Goal: Task Accomplishment & Management: Complete application form

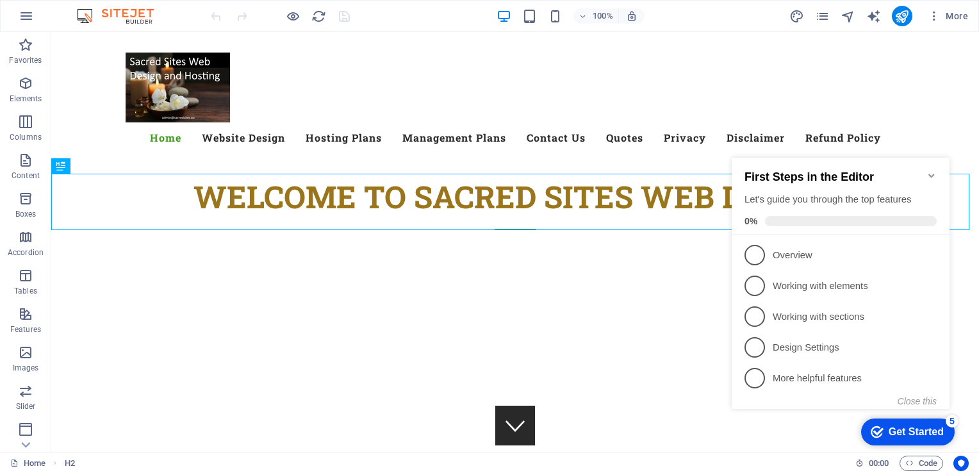
click at [931, 170] on icon "Minimize checklist" at bounding box center [932, 175] width 10 height 10
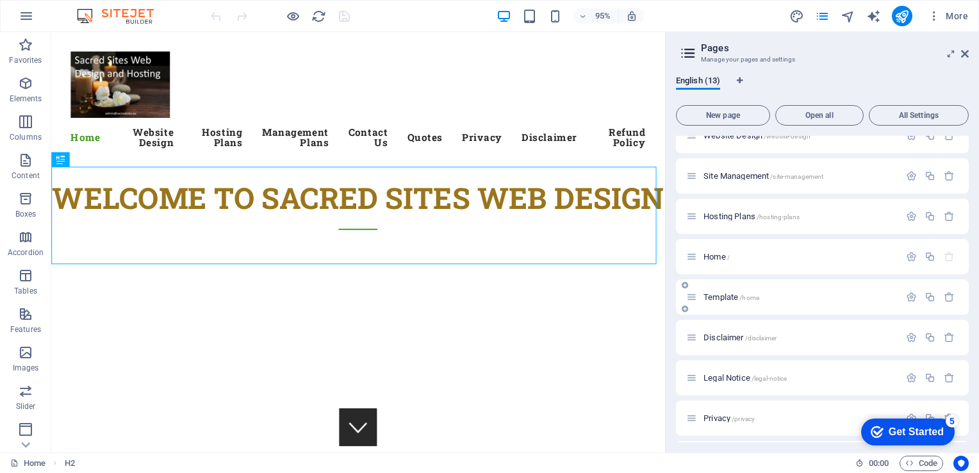
scroll to position [218, 0]
click at [727, 381] on span "Quotation Form /quotation-form" at bounding box center [756, 380] width 105 height 10
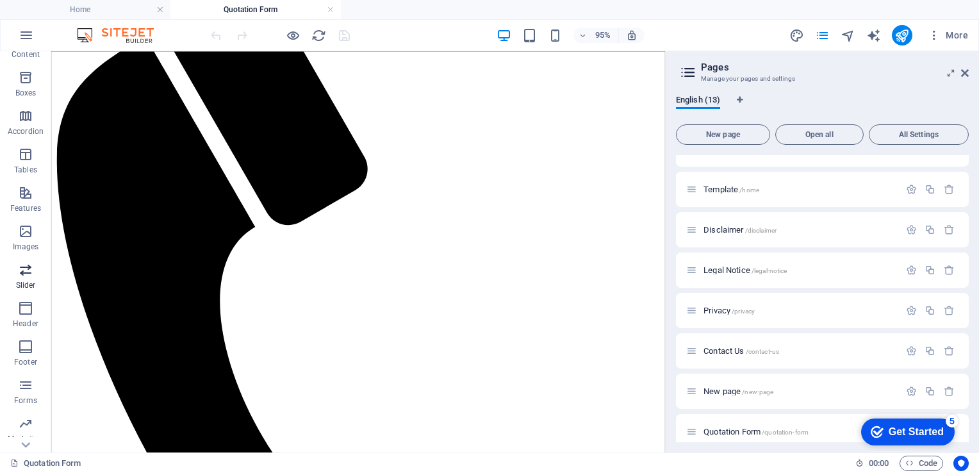
scroll to position [141, 0]
click at [23, 390] on icon "button" at bounding box center [25, 384] width 15 height 15
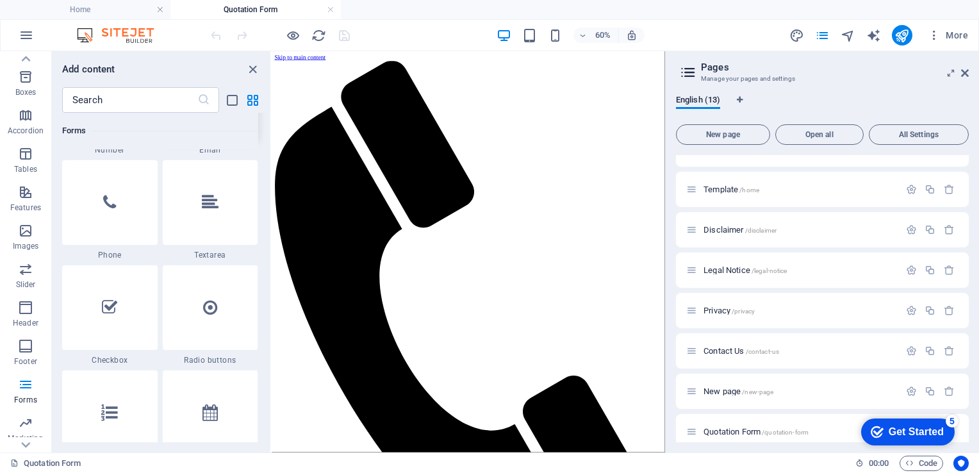
scroll to position [9870, 0]
click at [226, 202] on div at bounding box center [210, 202] width 95 height 85
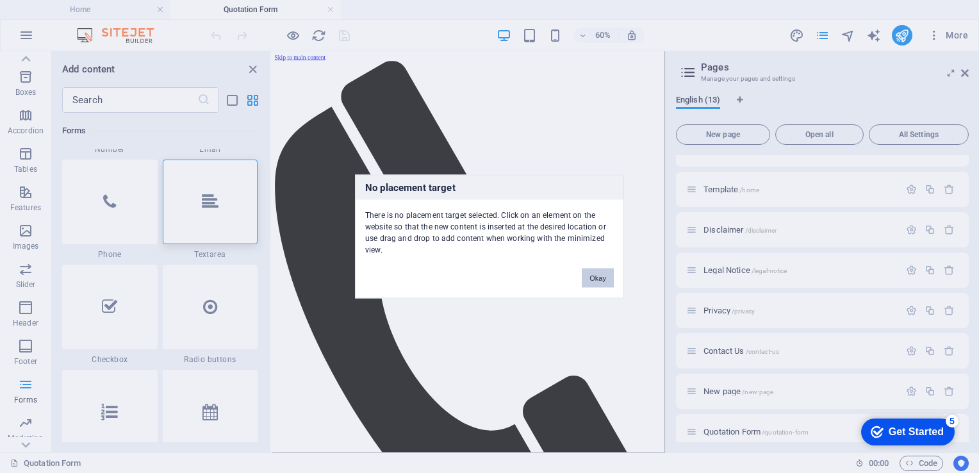
click at [598, 270] on button "Okay" at bounding box center [598, 277] width 32 height 19
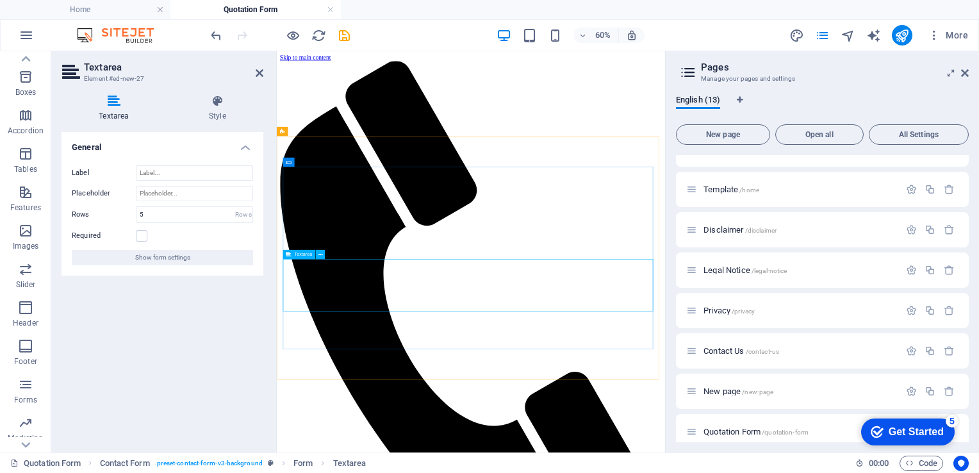
type textarea "B"
click at [158, 168] on input "Label" at bounding box center [194, 172] width 117 height 15
type input "Business Description"
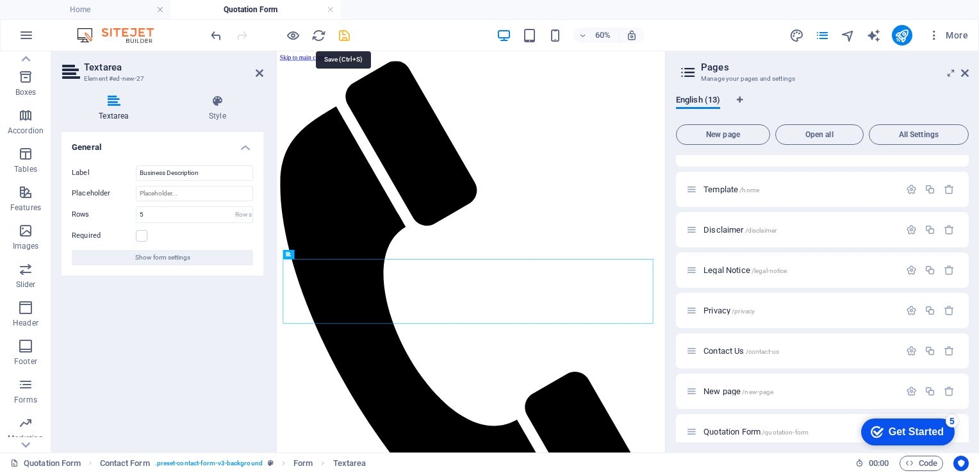
click at [342, 33] on icon "save" at bounding box center [344, 35] width 15 height 15
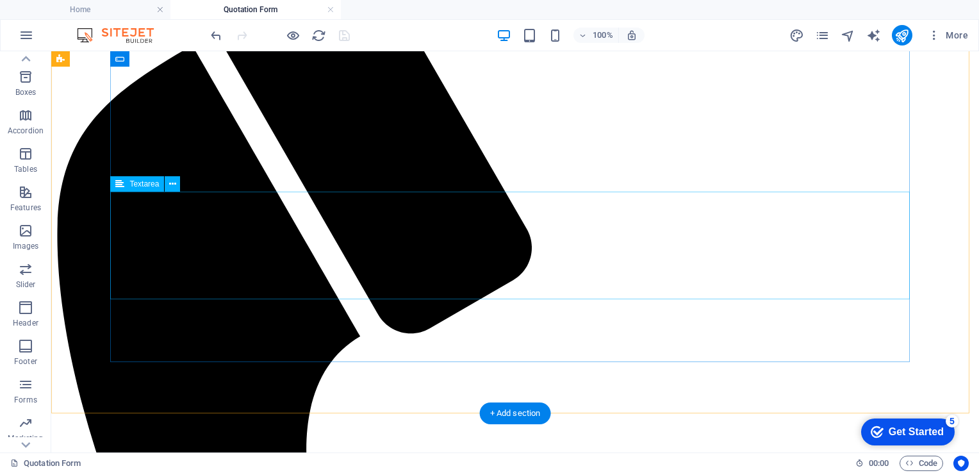
scroll to position [133, 0]
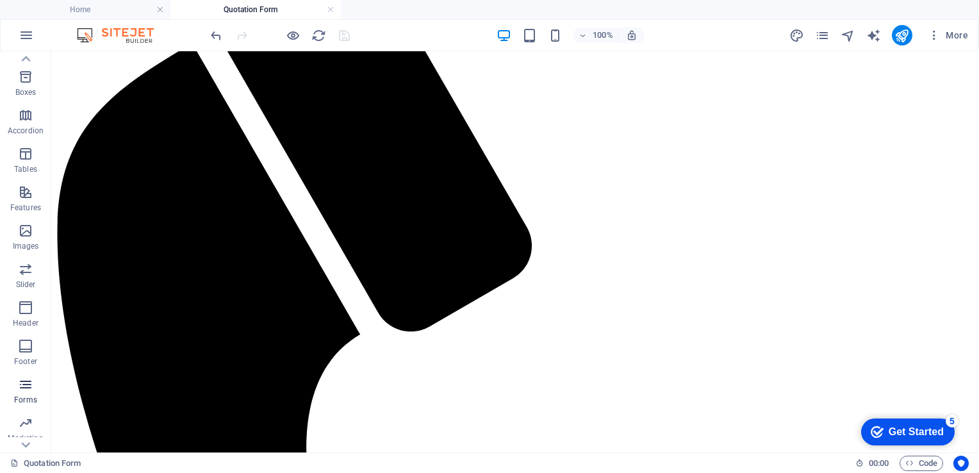
click at [26, 384] on icon "button" at bounding box center [25, 384] width 15 height 15
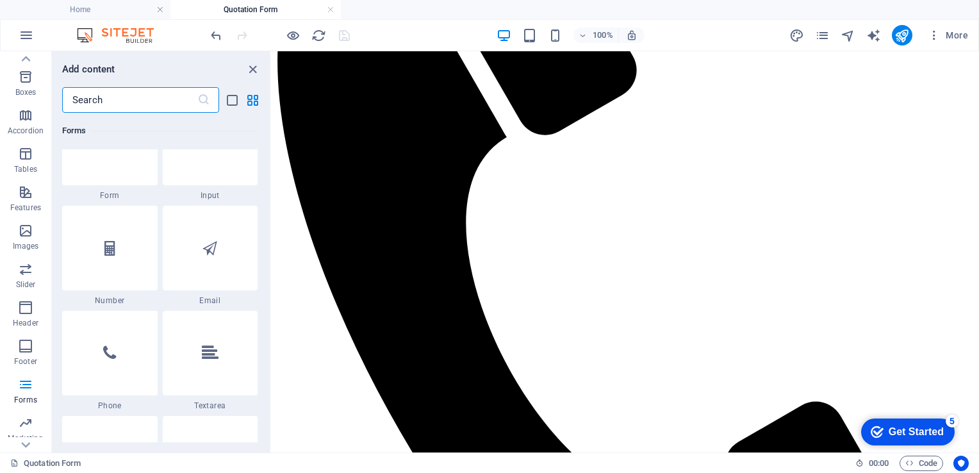
scroll to position [9751, 0]
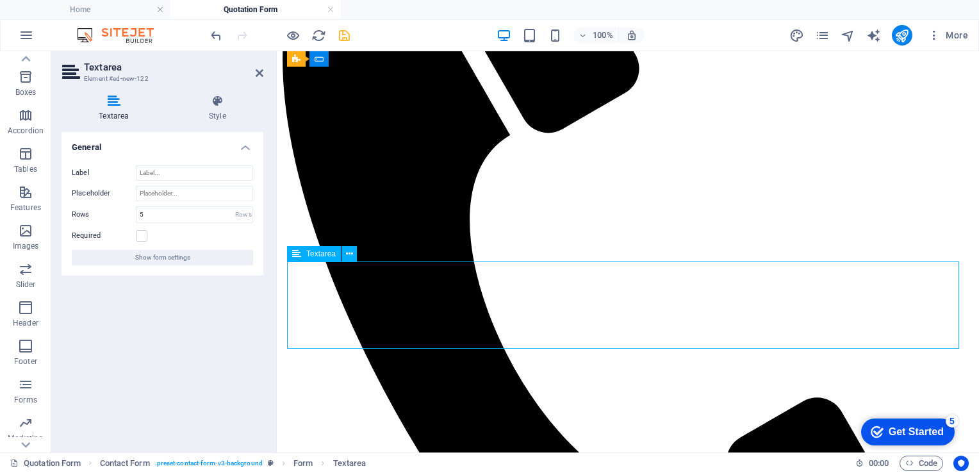
type textarea "P"
click at [172, 173] on input "Label" at bounding box center [194, 172] width 117 height 15
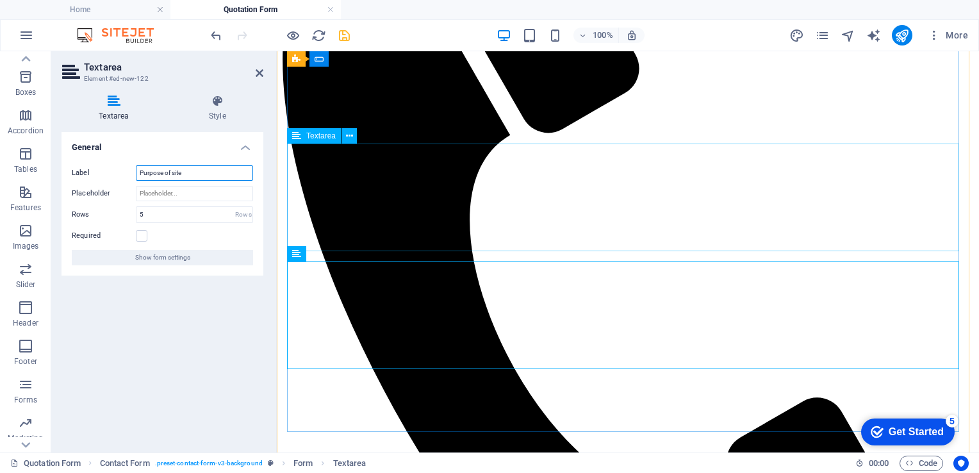
type input "Purpose of site"
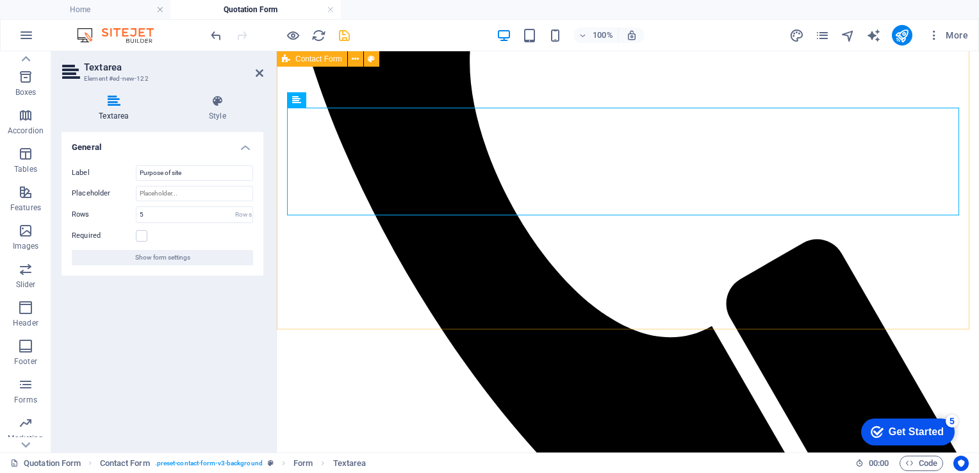
scroll to position [387, 0]
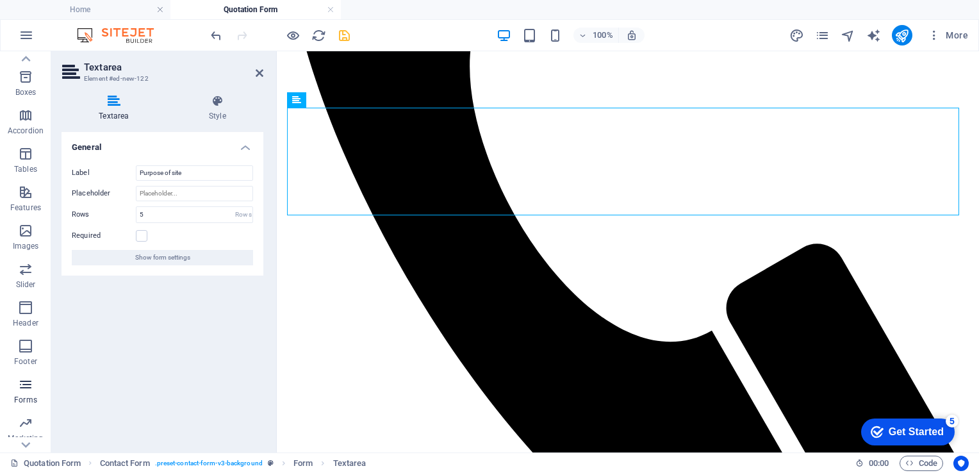
click at [26, 383] on icon "button" at bounding box center [25, 384] width 15 height 15
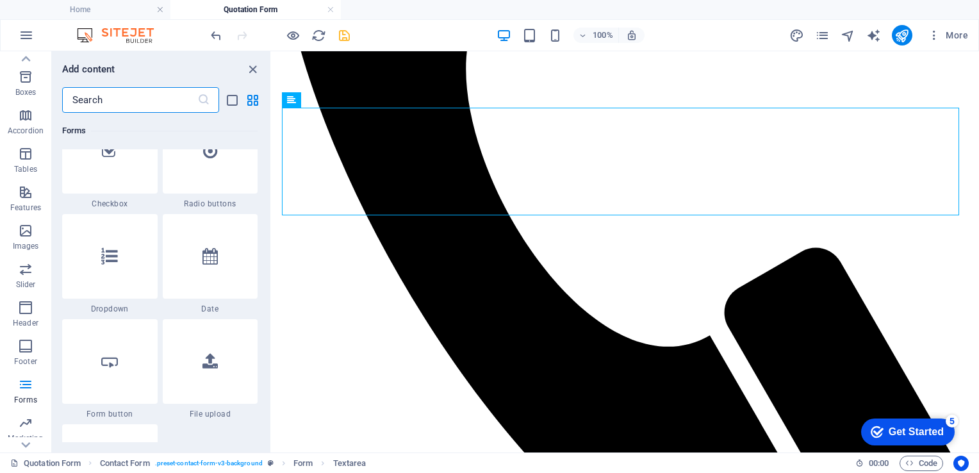
scroll to position [10027, 0]
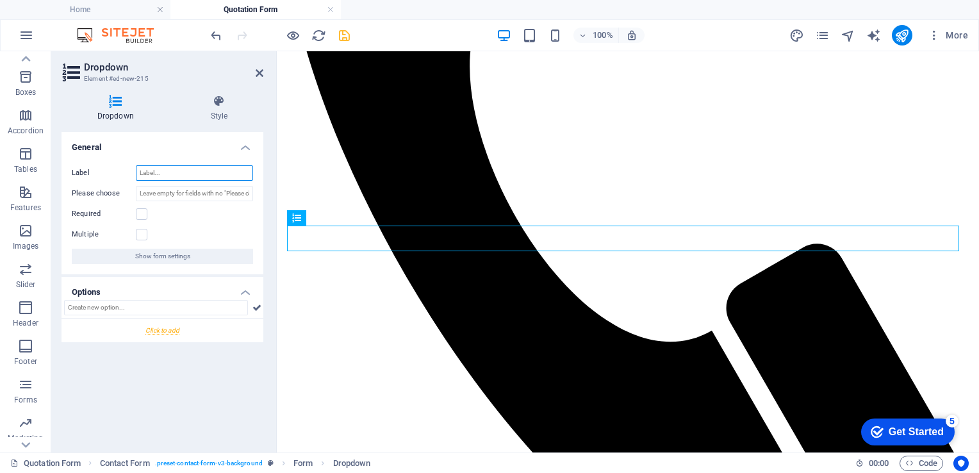
click at [171, 170] on input "Label" at bounding box center [194, 172] width 117 height 15
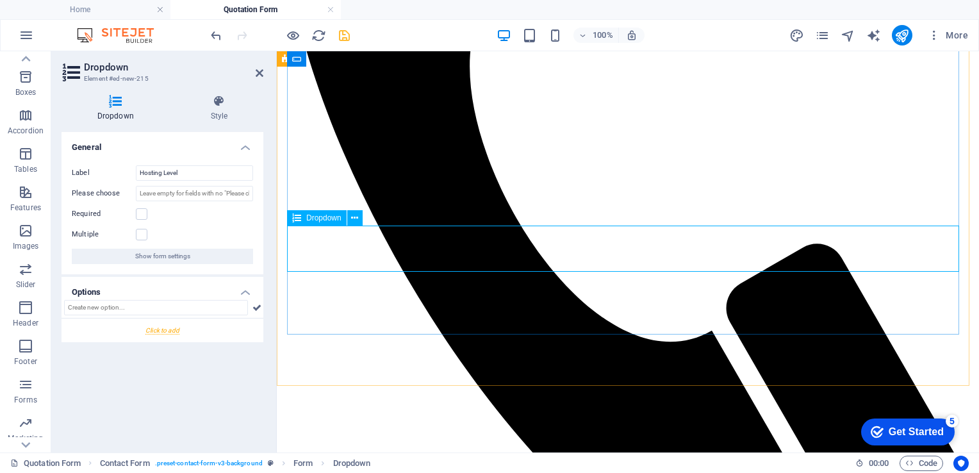
drag, startPoint x: 163, startPoint y: 170, endPoint x: 123, endPoint y: 163, distance: 41.1
click at [123, 163] on div "Label Hosting Level Please choose Required Multiple Show form settings" at bounding box center [163, 214] width 202 height 119
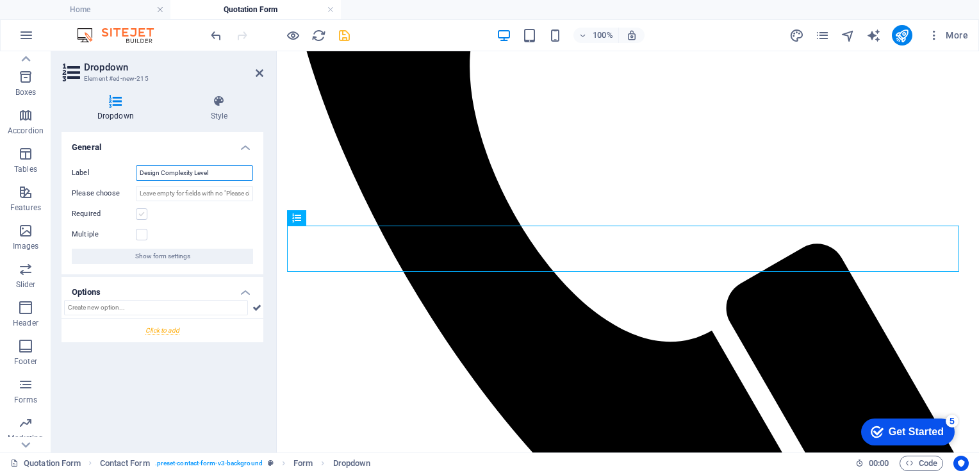
type input "Design Complexity Level"
click at [144, 211] on label at bounding box center [142, 214] width 12 height 12
click at [0, 0] on input "Required" at bounding box center [0, 0] width 0 height 0
click at [144, 211] on label at bounding box center [142, 214] width 12 height 12
click at [0, 0] on input "Required" at bounding box center [0, 0] width 0 height 0
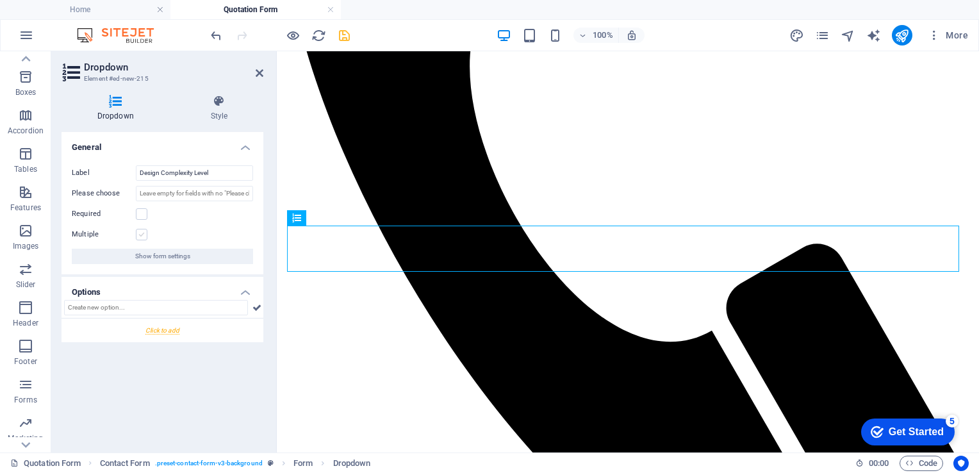
click at [143, 236] on label at bounding box center [142, 235] width 12 height 12
click at [0, 0] on input "Multiple" at bounding box center [0, 0] width 0 height 0
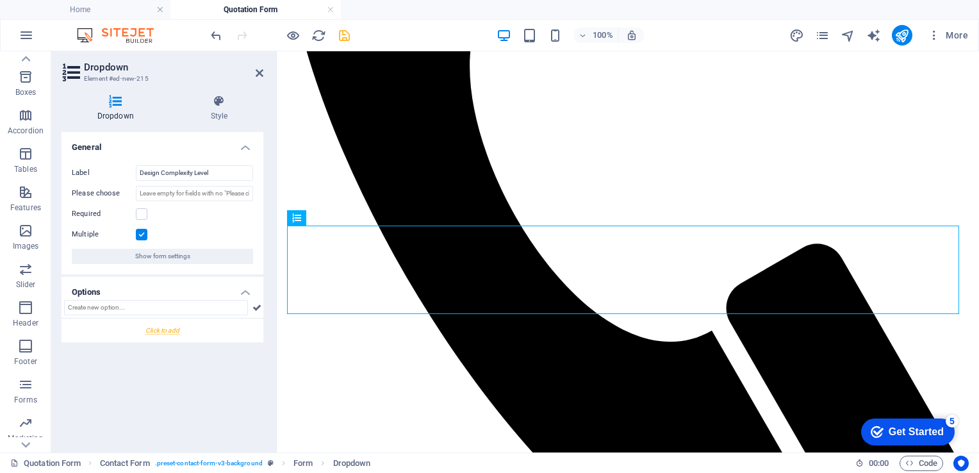
click at [204, 299] on h4 "Options" at bounding box center [163, 288] width 202 height 23
click at [231, 292] on h4 "Options" at bounding box center [163, 292] width 202 height 31
click at [95, 309] on input "text" at bounding box center [156, 307] width 184 height 15
type input "S"
click at [86, 304] on input "Basic Level with Starter Package" at bounding box center [156, 307] width 184 height 15
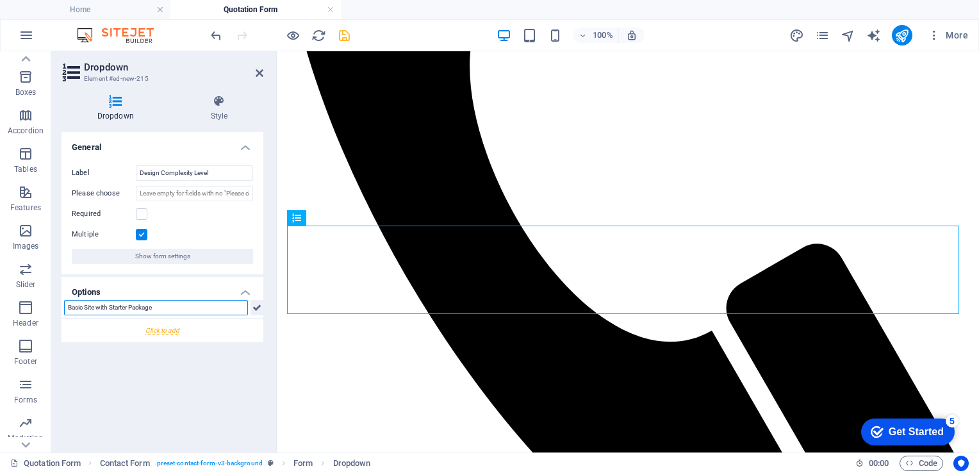
type input "Basic Site with Starter Package"
click at [257, 307] on icon at bounding box center [256, 307] width 9 height 15
type input "Basic Site"
drag, startPoint x: 265, startPoint y: 312, endPoint x: 256, endPoint y: 304, distance: 12.2
click at [256, 304] on div "Dropdown Style General Label Design Complexity Level Please choose Required Mul…" at bounding box center [162, 269] width 222 height 368
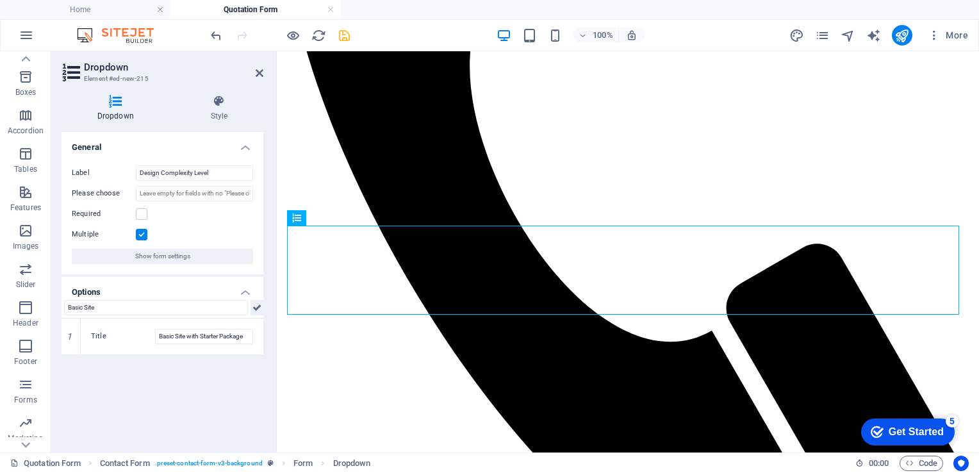
click at [257, 307] on icon at bounding box center [256, 307] width 9 height 15
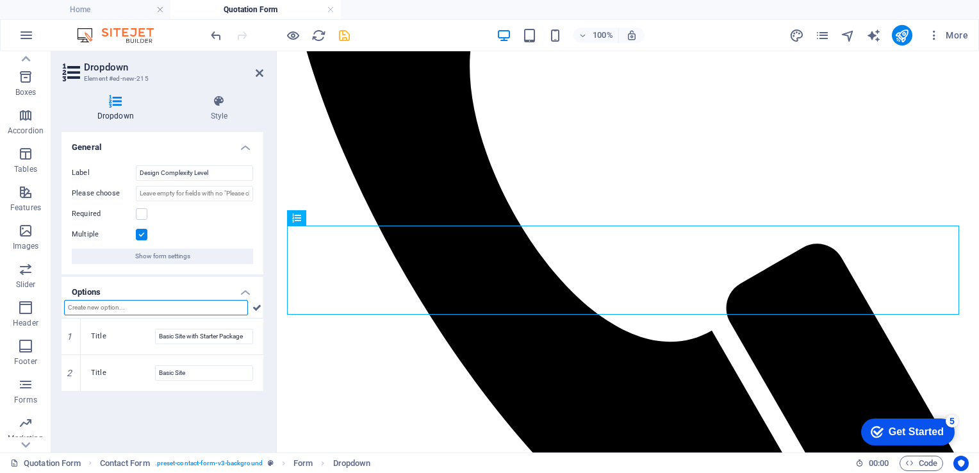
click at [115, 304] on input "text" at bounding box center [156, 307] width 184 height 15
type input "A"
type input "Mid level site"
click at [256, 308] on icon at bounding box center [256, 307] width 9 height 15
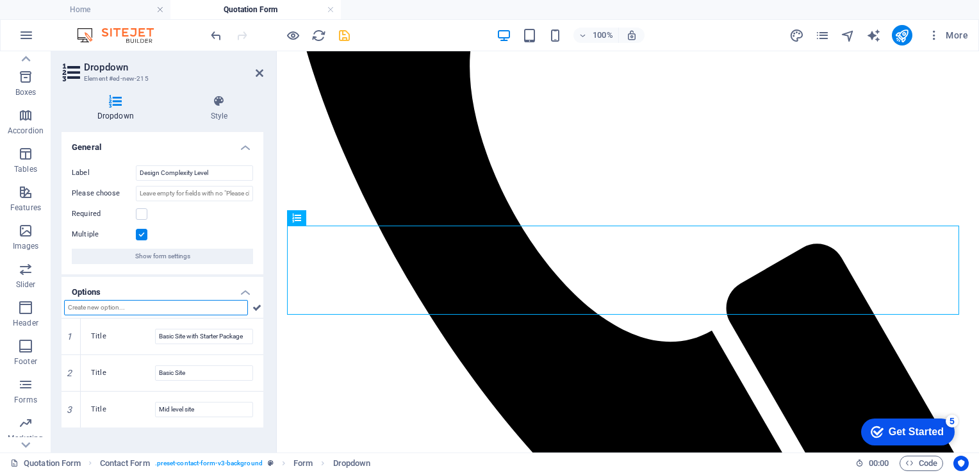
click at [115, 308] on input "text" at bounding box center [156, 307] width 184 height 15
type input "E-Commerce Site"
click at [256, 311] on icon at bounding box center [256, 307] width 9 height 15
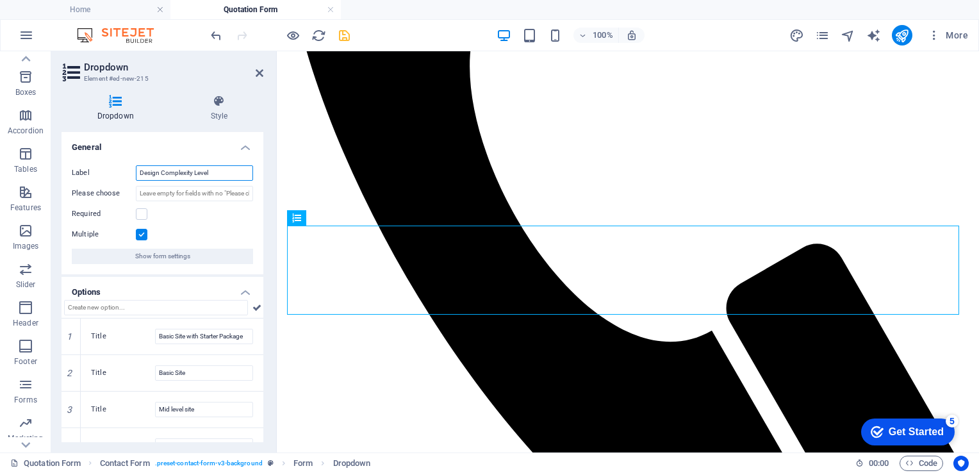
click at [139, 170] on input "Design Complexity Level" at bounding box center [194, 172] width 117 height 15
type input "Site Design Complexity Level"
click at [347, 32] on icon "save" at bounding box center [344, 35] width 15 height 15
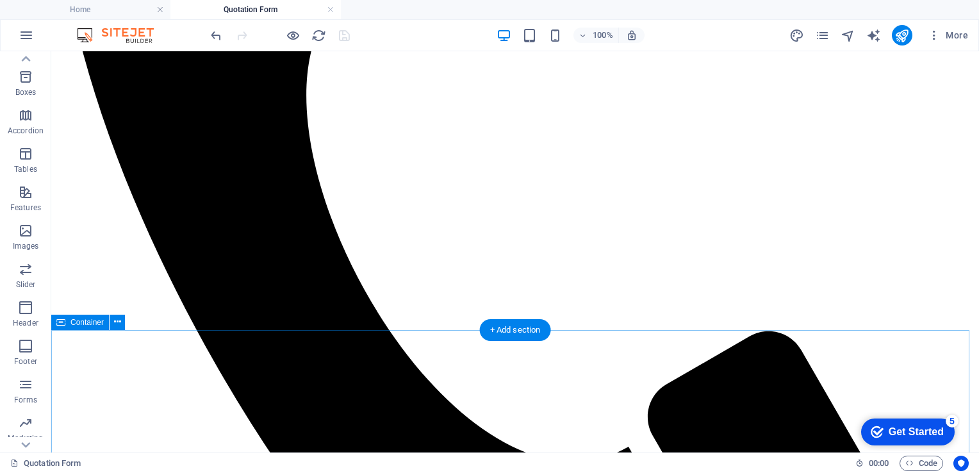
scroll to position [486, 0]
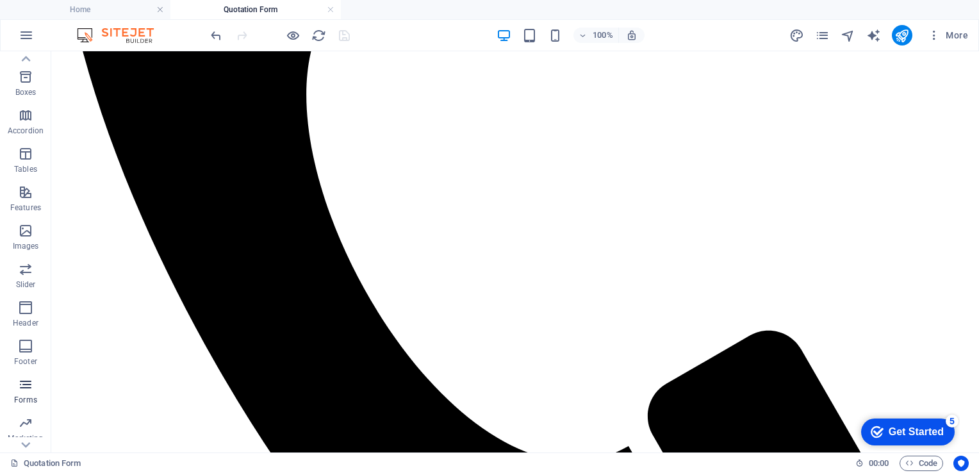
click at [22, 383] on icon "button" at bounding box center [25, 384] width 15 height 15
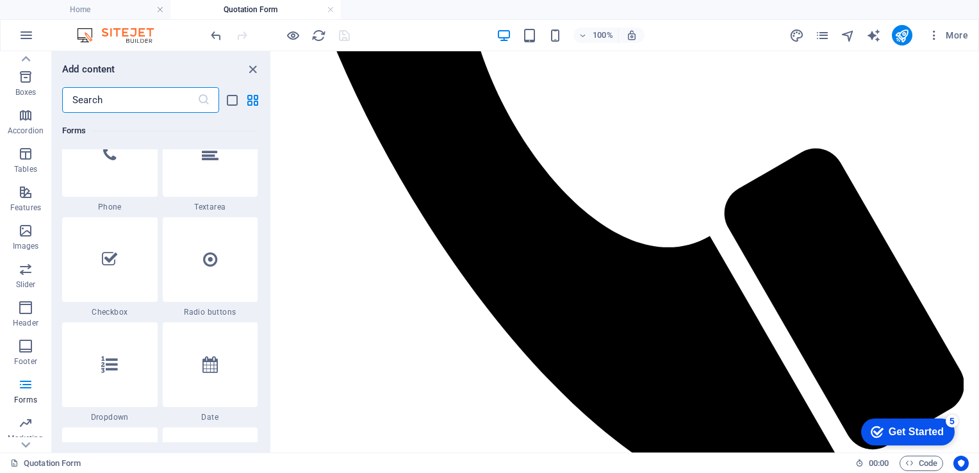
scroll to position [9919, 0]
click at [124, 266] on div at bounding box center [109, 258] width 95 height 85
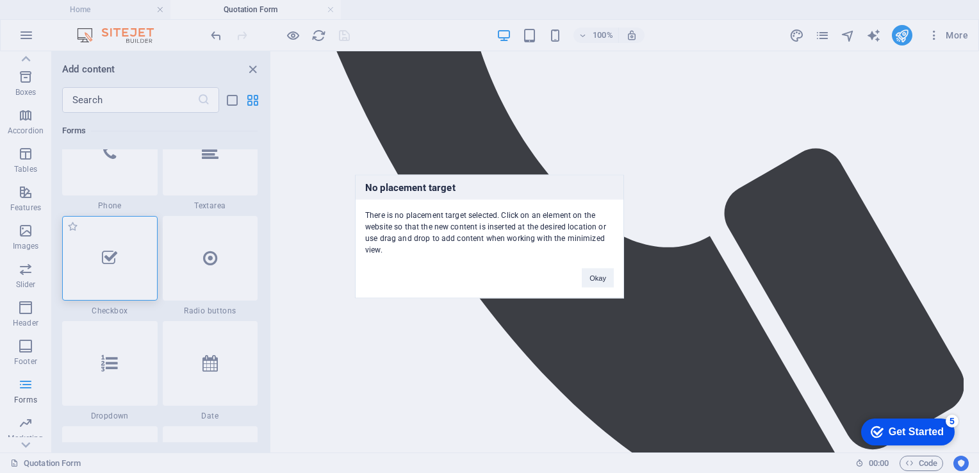
click at [124, 266] on div "No placement target There is no placement target selected. Click on an element …" at bounding box center [489, 236] width 979 height 473
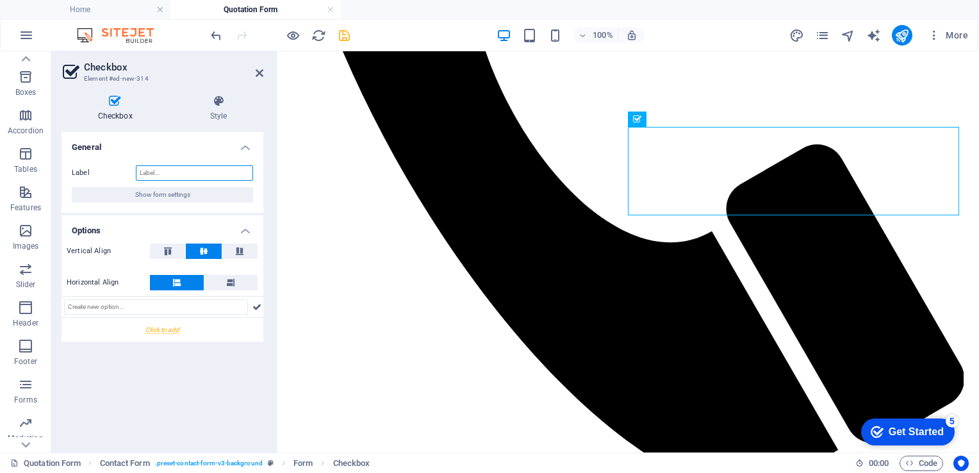
click at [163, 170] on input "Label" at bounding box center [194, 172] width 117 height 15
click at [141, 172] on input "Hosting Required to suit website" at bounding box center [194, 172] width 117 height 15
type input "Site Hosting Required to suit website"
click at [234, 302] on input "text" at bounding box center [156, 306] width 184 height 15
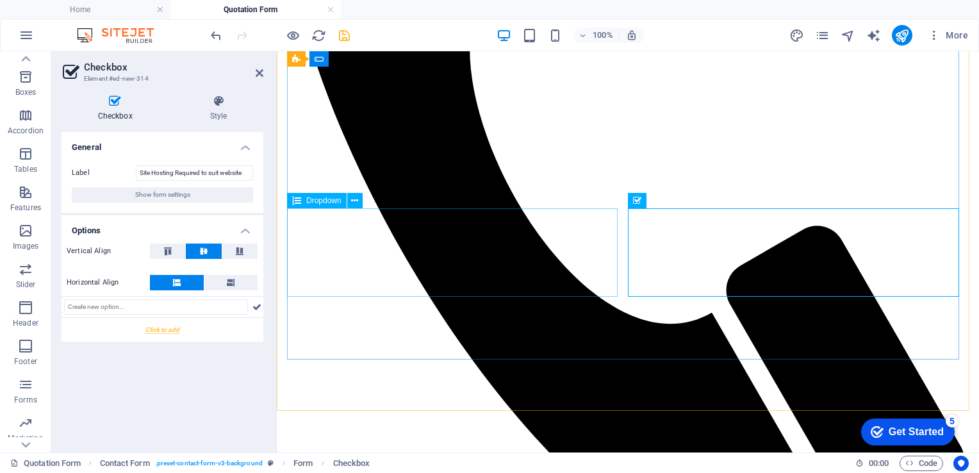
scroll to position [406, 0]
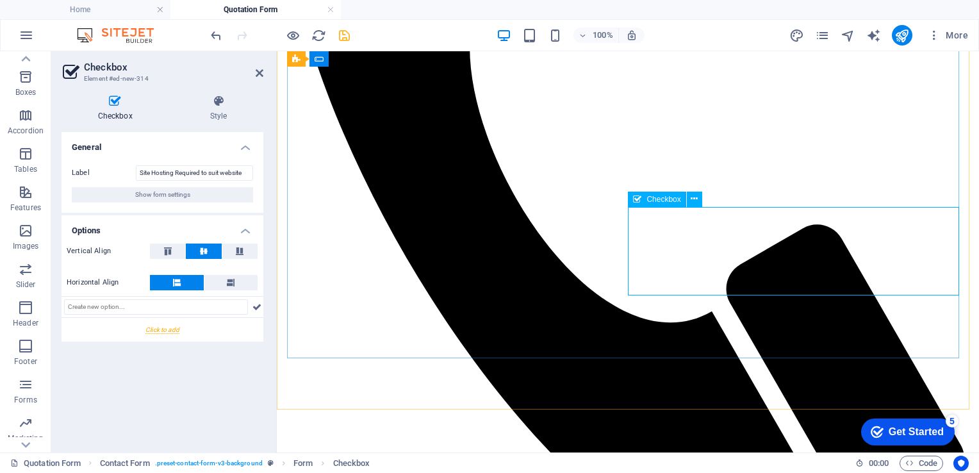
click at [343, 31] on icon "save" at bounding box center [344, 35] width 15 height 15
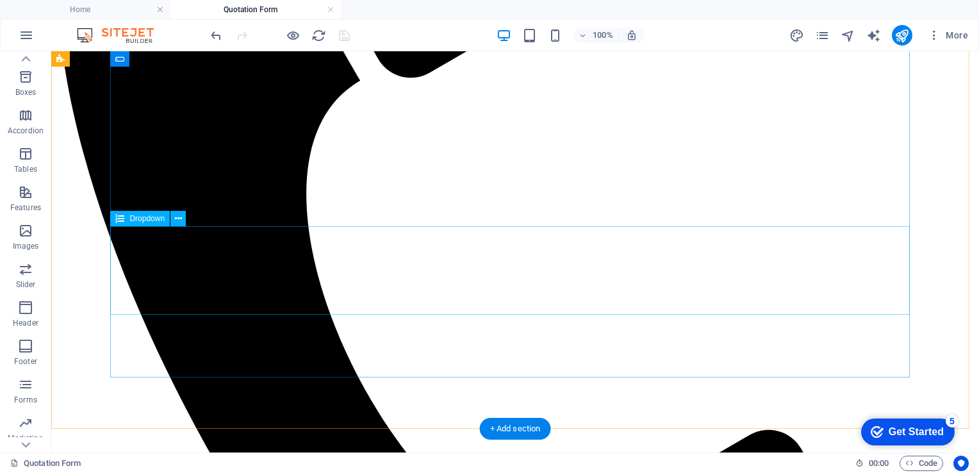
scroll to position [386, 0]
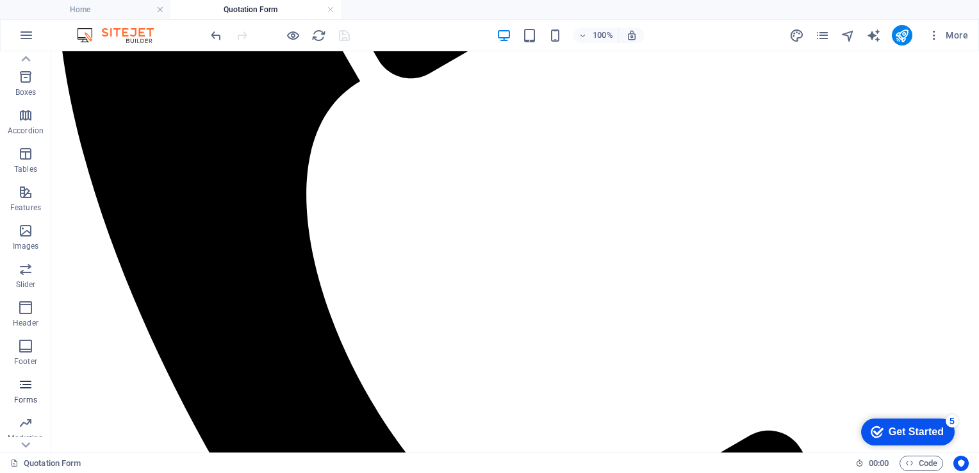
click at [23, 391] on icon "button" at bounding box center [25, 384] width 15 height 15
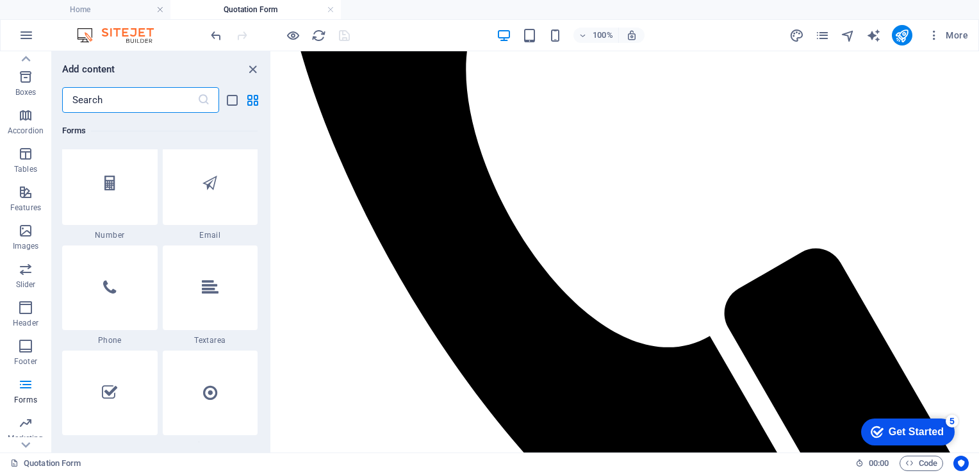
scroll to position [9946, 0]
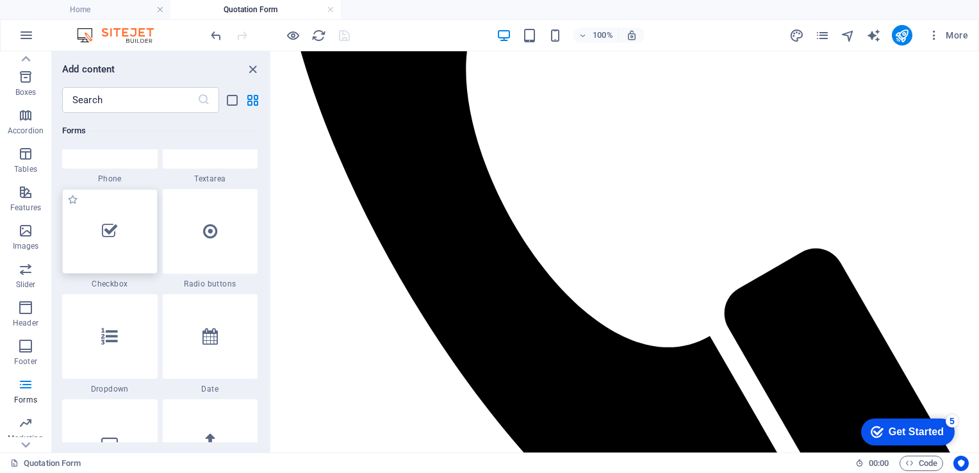
click at [110, 237] on icon at bounding box center [109, 231] width 15 height 17
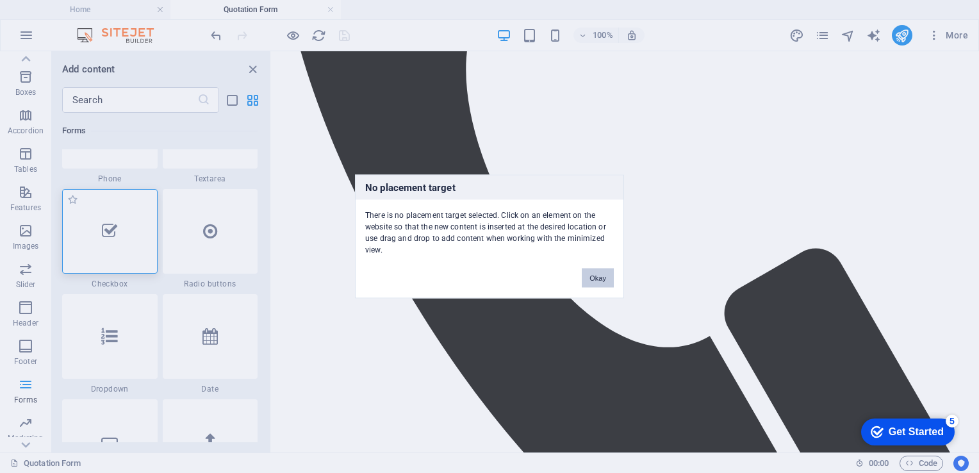
click button "Okay" at bounding box center [598, 277] width 32 height 19
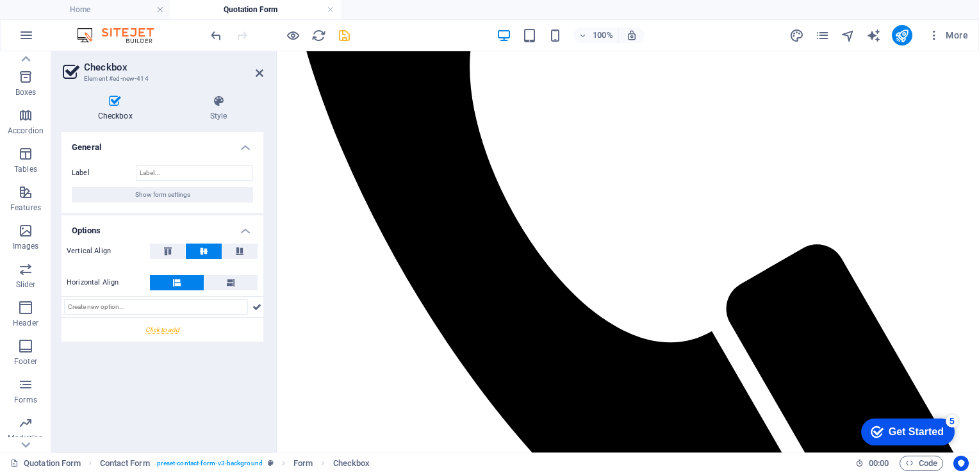
drag, startPoint x: 939, startPoint y: 272, endPoint x: 308, endPoint y: 317, distance: 632.7
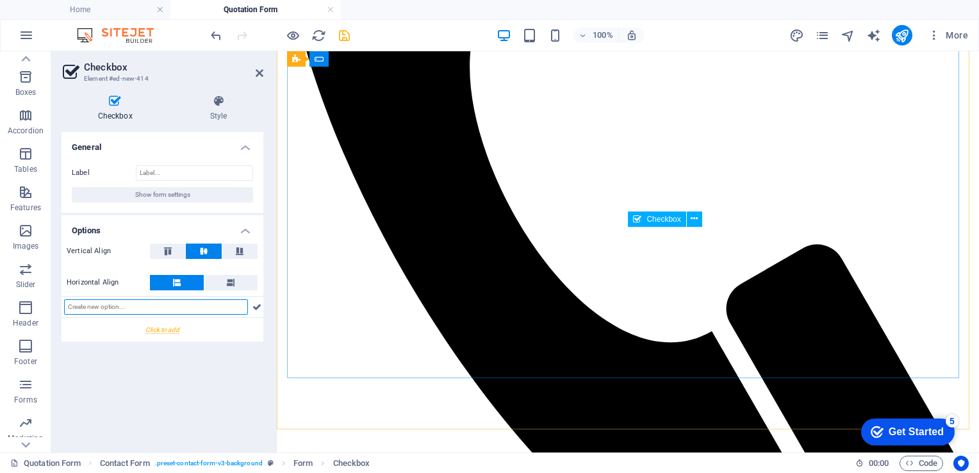
click at [640, 218] on icon at bounding box center [637, 218] width 8 height 15
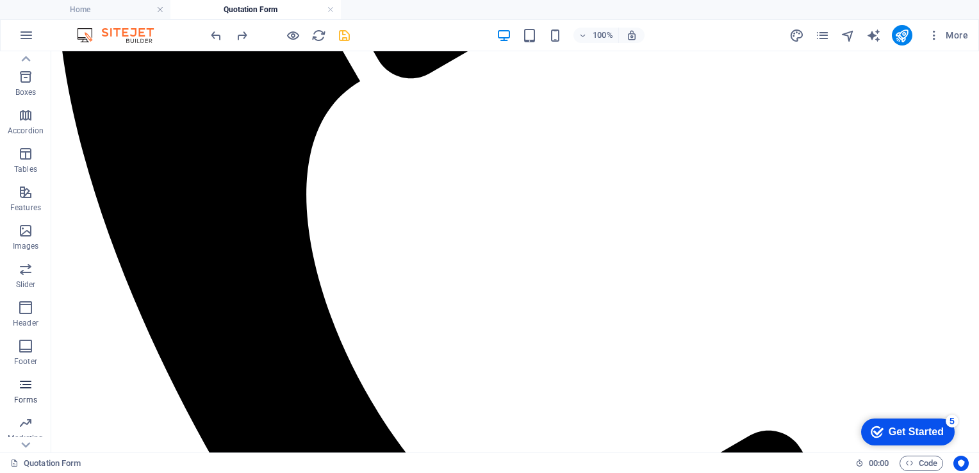
click at [26, 383] on icon "button" at bounding box center [25, 384] width 15 height 15
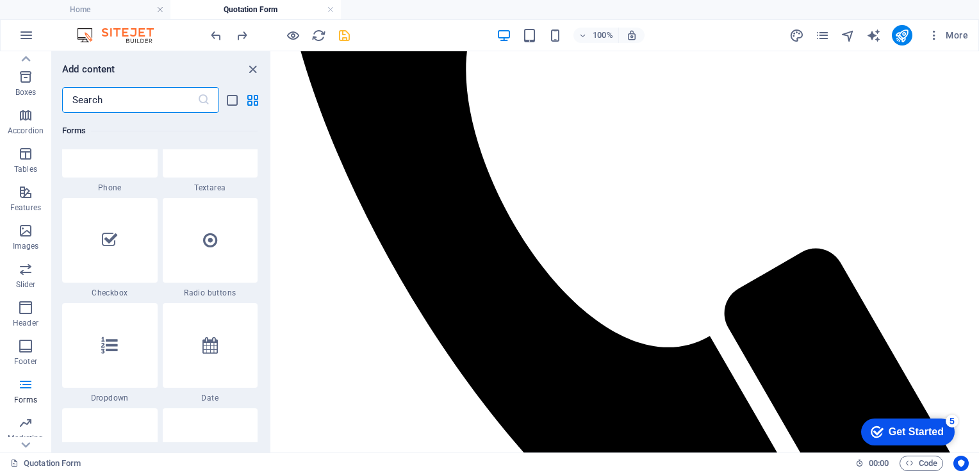
scroll to position [9938, 0]
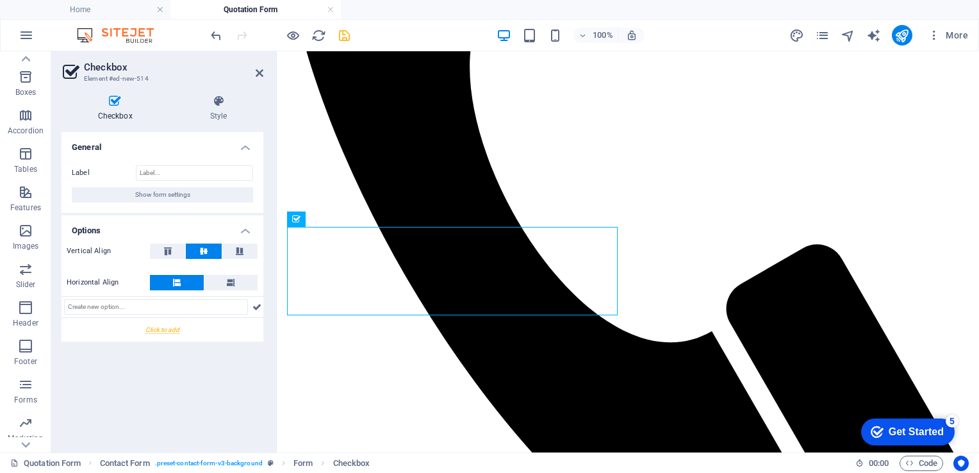
click at [135, 314] on div at bounding box center [163, 307] width 202 height 22
click at [134, 305] on input "text" at bounding box center [156, 306] width 184 height 15
type input "Yes"
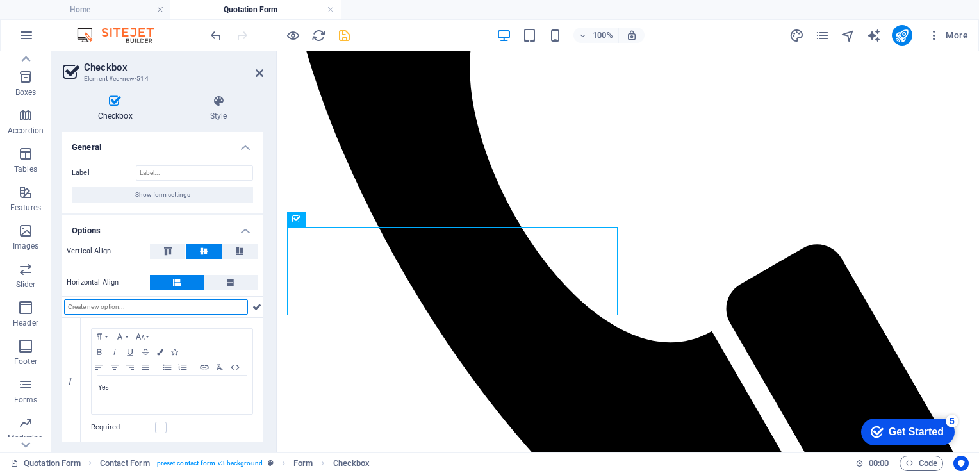
click at [165, 305] on input "text" at bounding box center [156, 306] width 184 height 15
type input "No"
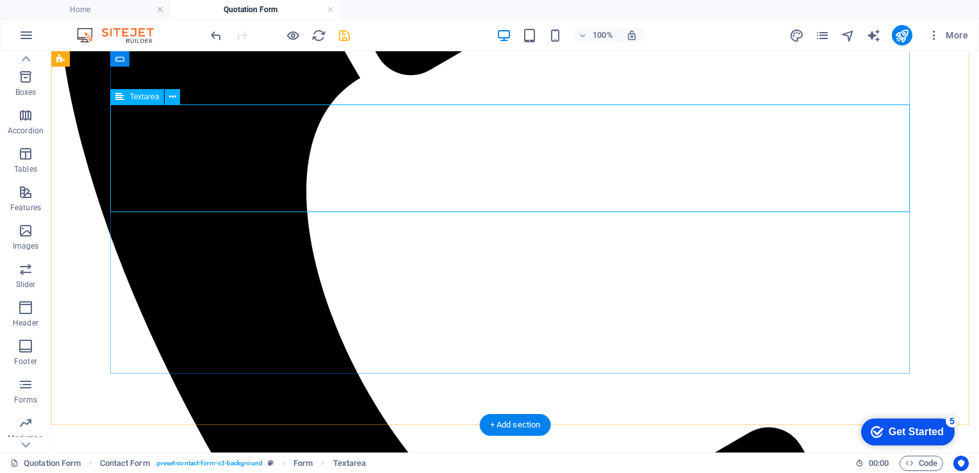
scroll to position [390, 0]
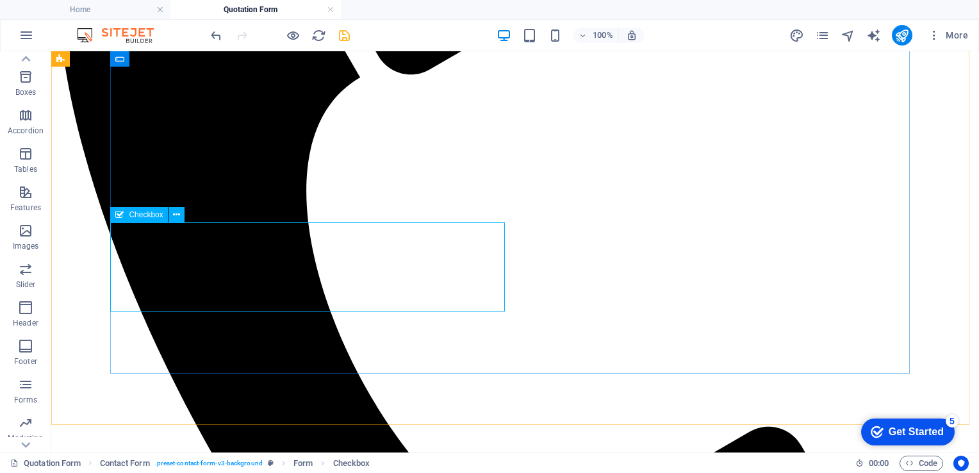
click at [153, 213] on span "Checkbox" at bounding box center [146, 215] width 34 height 8
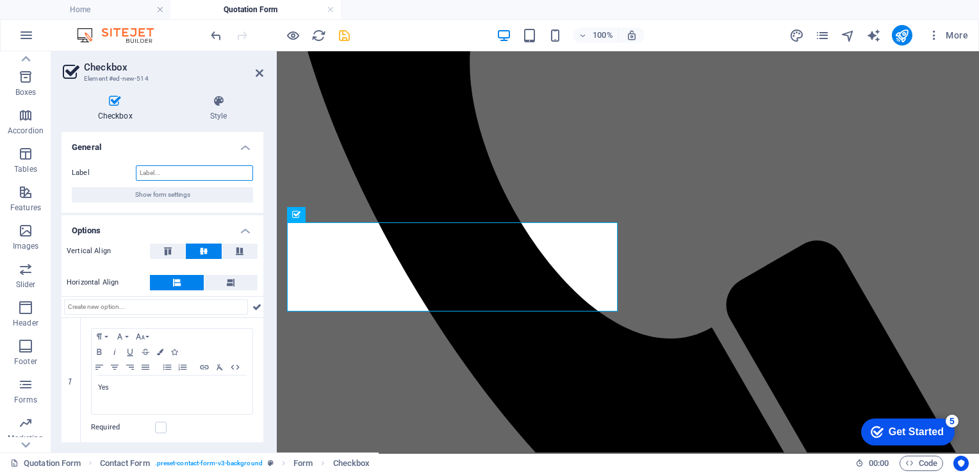
click at [144, 174] on input "Label" at bounding box center [194, 172] width 117 height 15
type input "Hosting required"
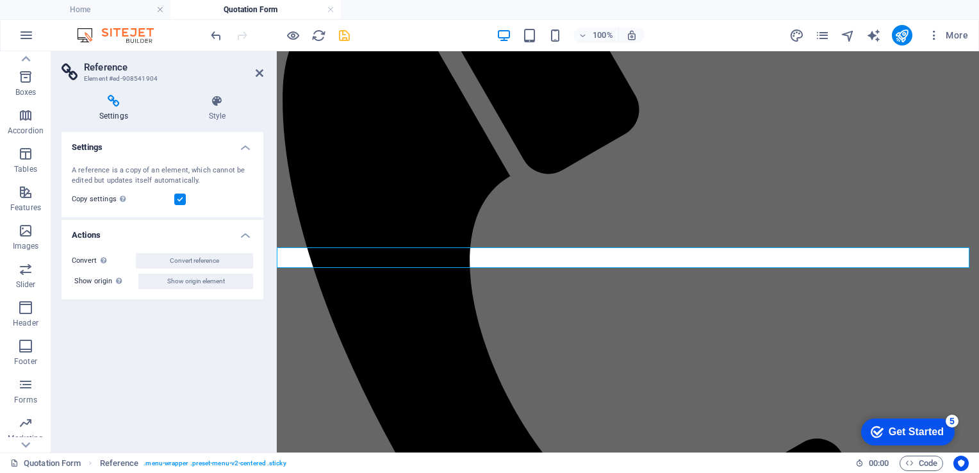
scroll to position [194, 0]
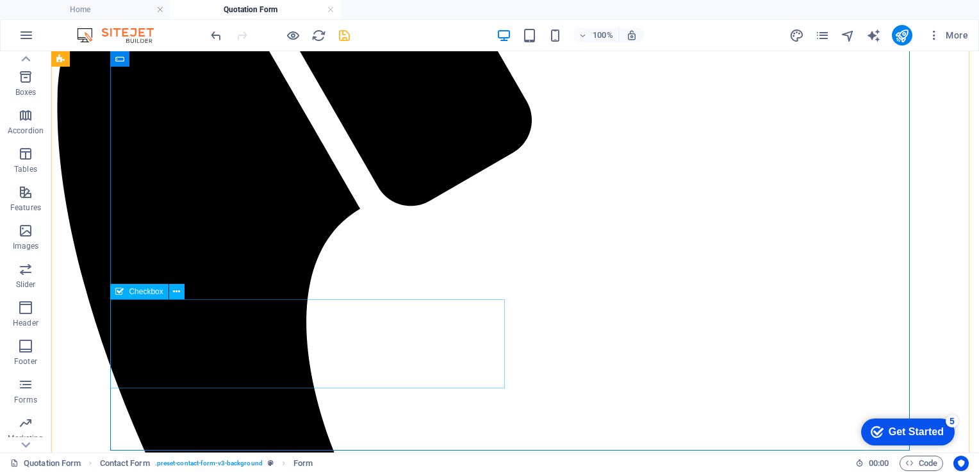
scroll to position [260, 0]
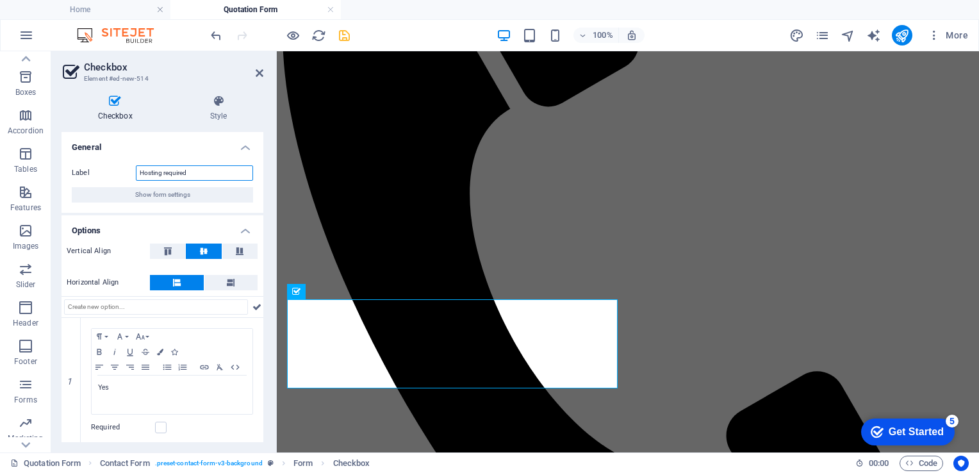
click at [192, 173] on input "Hosting required" at bounding box center [194, 172] width 117 height 15
click at [243, 172] on input "Hosting required: Automatically sauited to site" at bounding box center [194, 172] width 117 height 15
type input "Hosting required: Automatically suited o site"
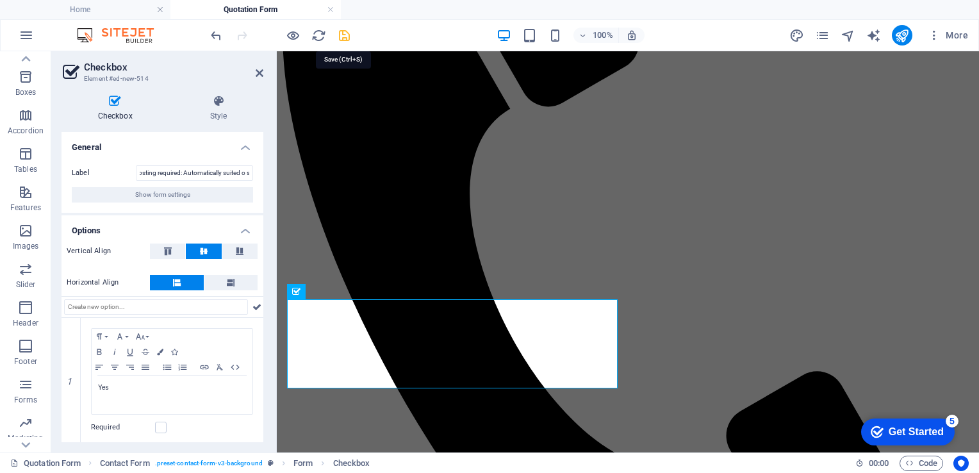
scroll to position [0, 0]
click at [343, 31] on icon "save" at bounding box center [344, 35] width 15 height 15
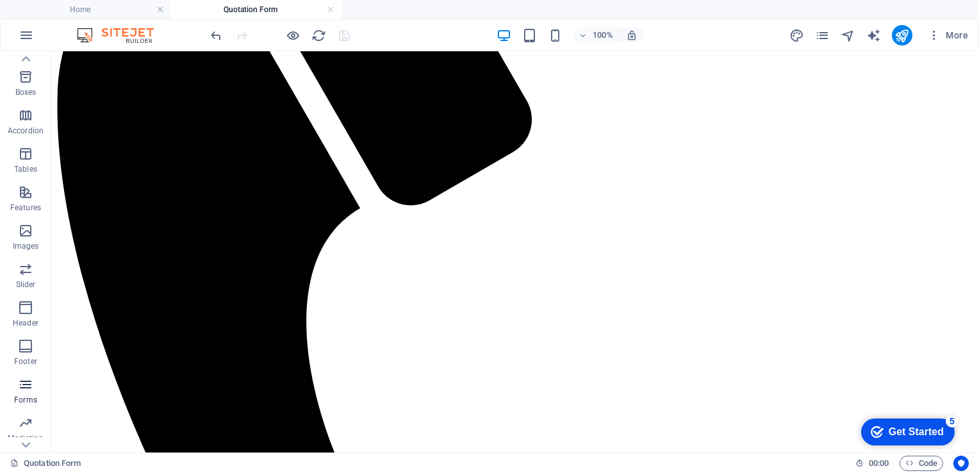
click at [21, 385] on icon "button" at bounding box center [25, 384] width 15 height 15
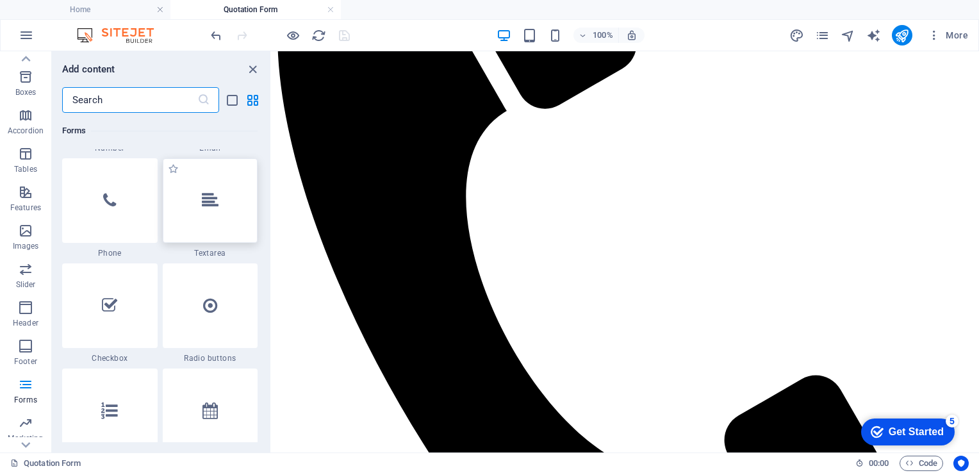
scroll to position [9872, 0]
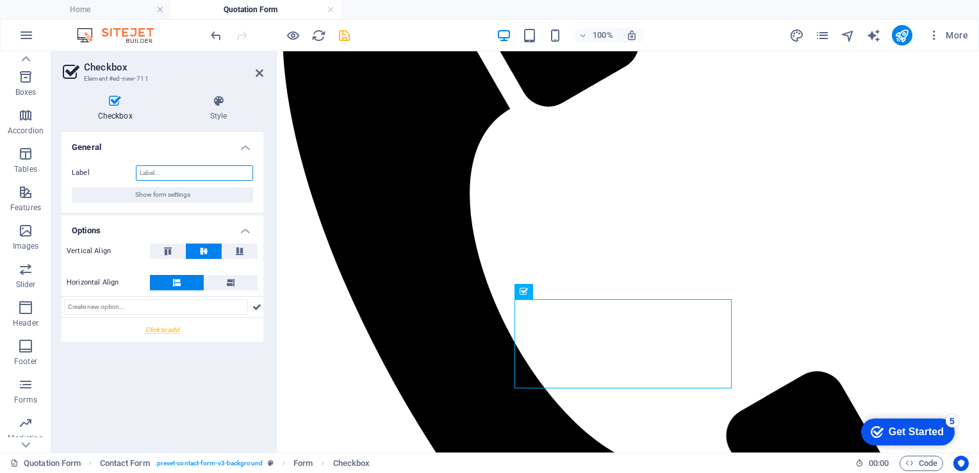
click at [165, 174] on input "Label" at bounding box center [194, 172] width 117 height 15
type input "Text Colour Combinations"
click at [123, 308] on input "text" at bounding box center [156, 306] width 184 height 15
type input "White"
click at [255, 308] on icon at bounding box center [256, 306] width 9 height 15
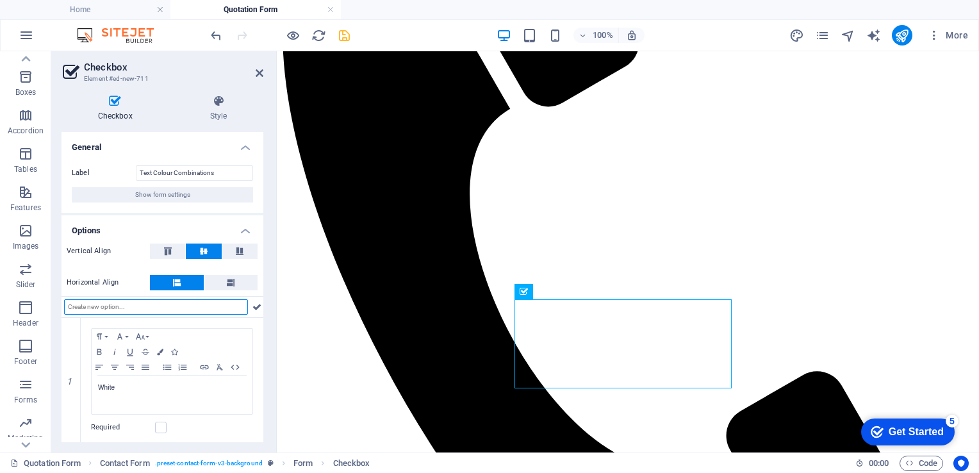
click at [149, 307] on input "text" at bounding box center [156, 306] width 184 height 15
type input "Pale Blue"
click at [255, 308] on icon at bounding box center [256, 306] width 9 height 15
click at [23, 379] on icon "button" at bounding box center [25, 384] width 15 height 15
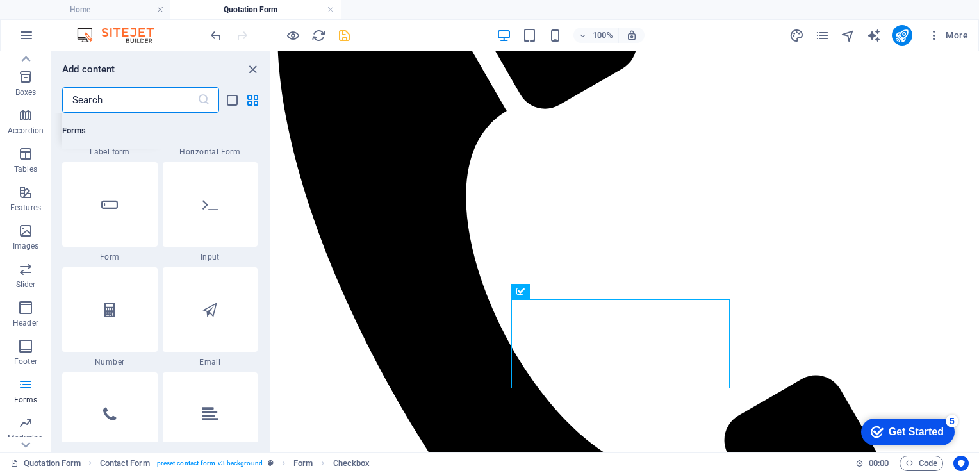
scroll to position [9663, 0]
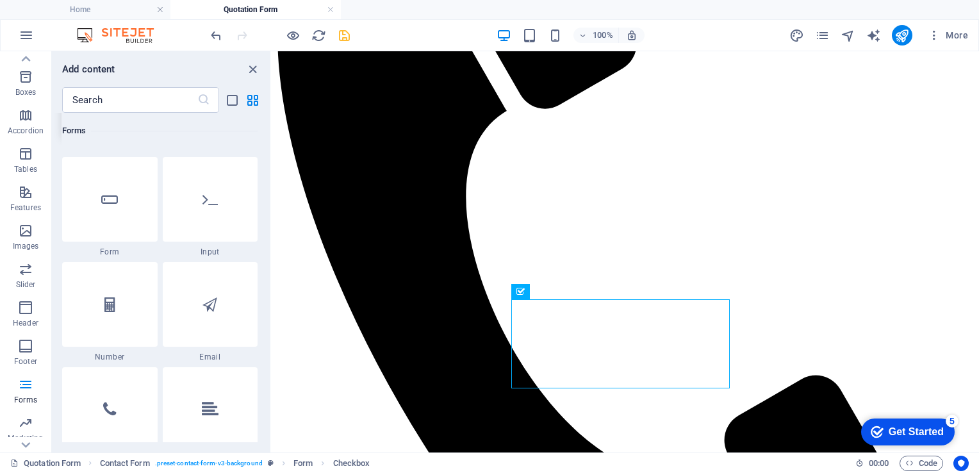
click at [91, 382] on div at bounding box center [109, 409] width 95 height 85
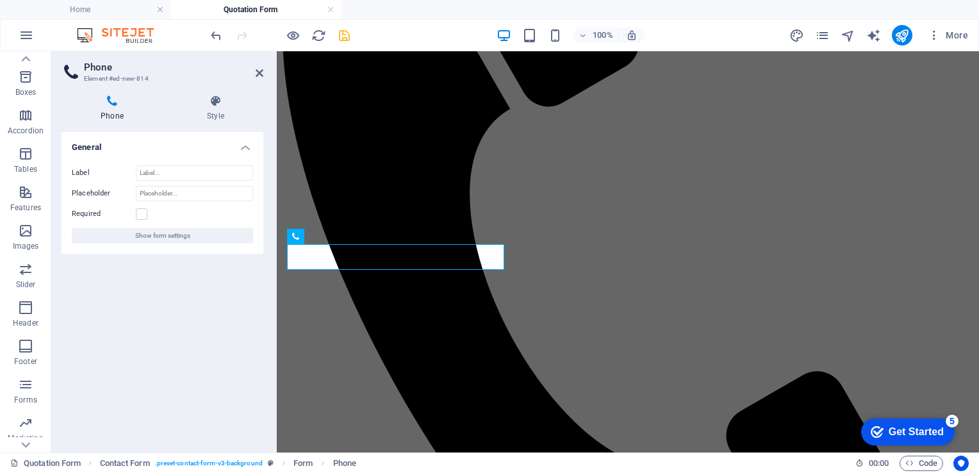
scroll to position [0, 0]
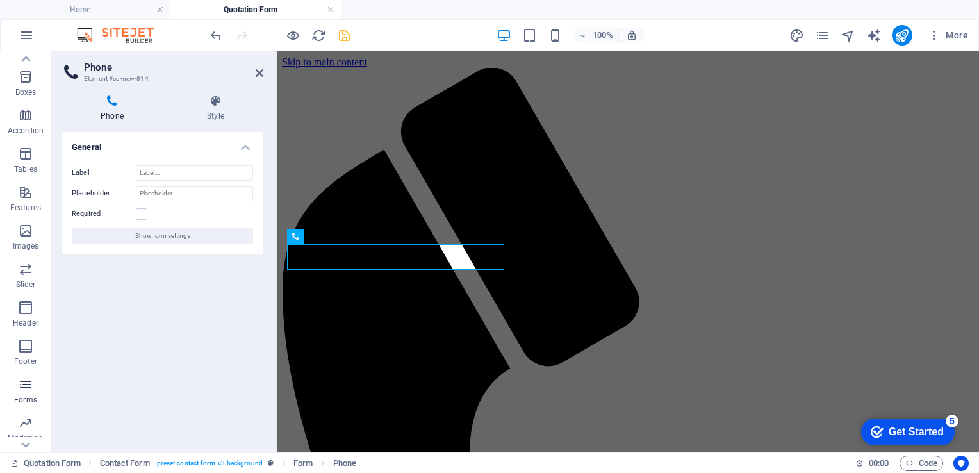
click at [27, 390] on icon "button" at bounding box center [25, 384] width 15 height 15
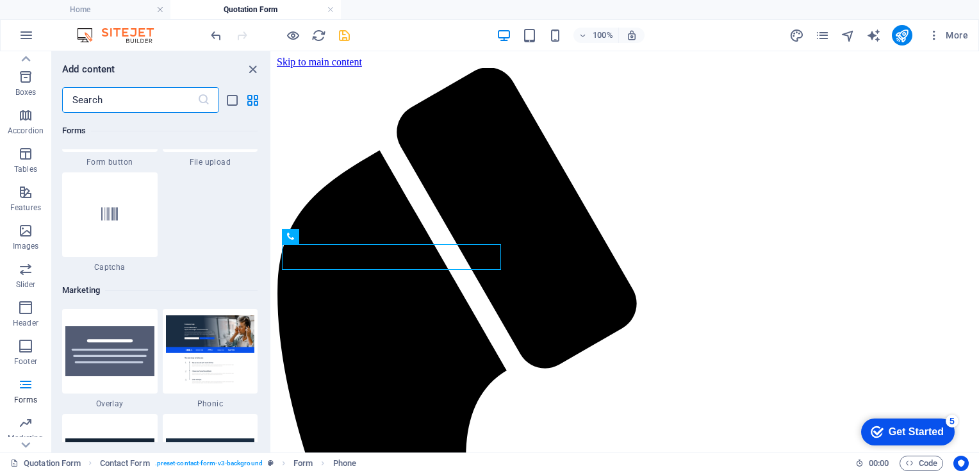
scroll to position [10290, 0]
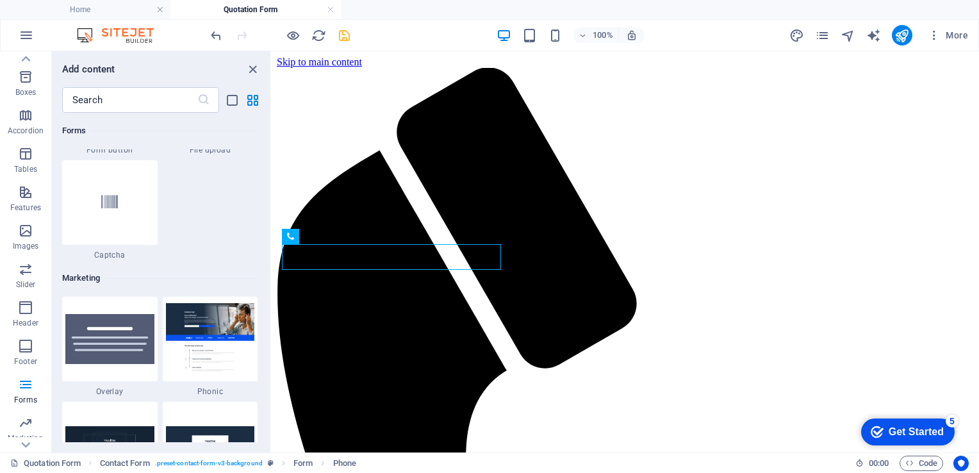
click at [114, 329] on img at bounding box center [109, 339] width 89 height 50
click at [272, 329] on div "Contact Form Form button Form Textarea Checkbox Captcha Email Input Input Conta…" at bounding box center [625, 251] width 707 height 401
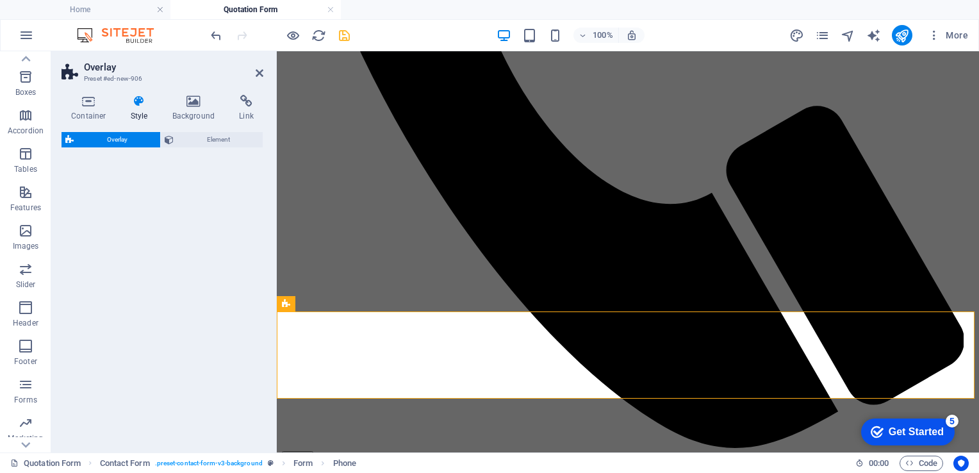
select select "rem"
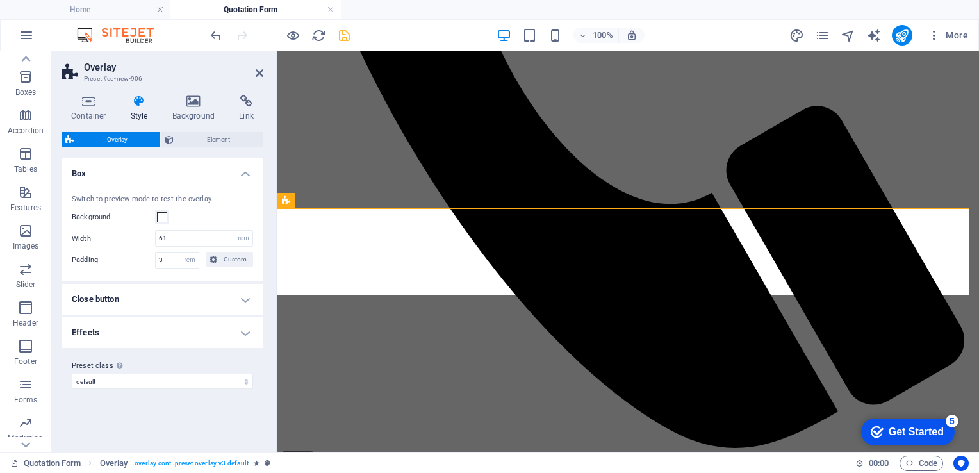
scroll to position [607, 0]
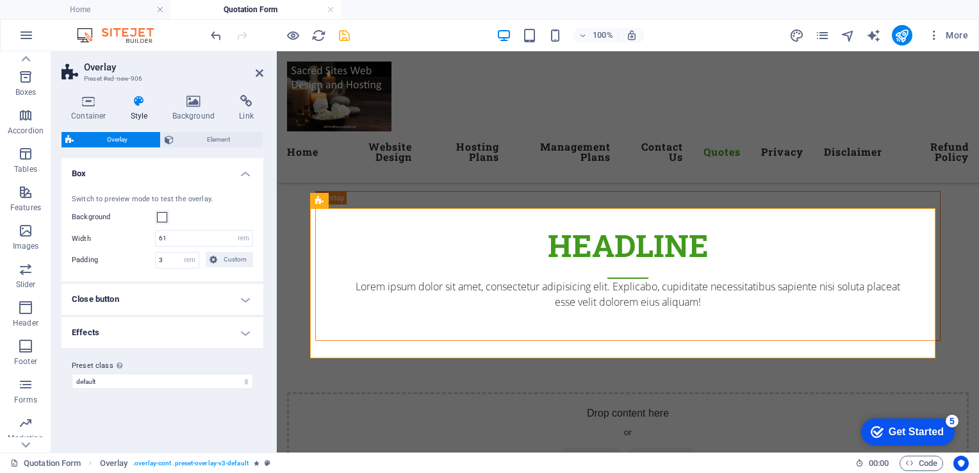
click at [114, 329] on h4 "Effects" at bounding box center [163, 332] width 202 height 31
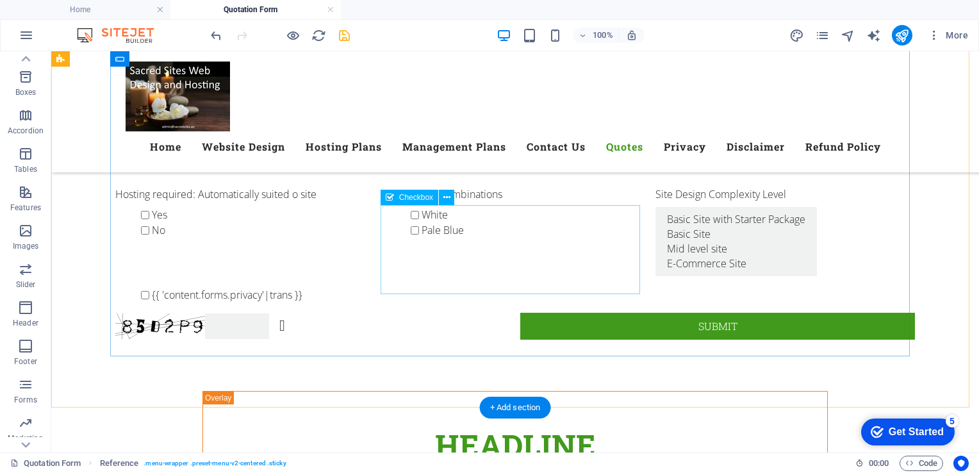
scroll to position [408, 0]
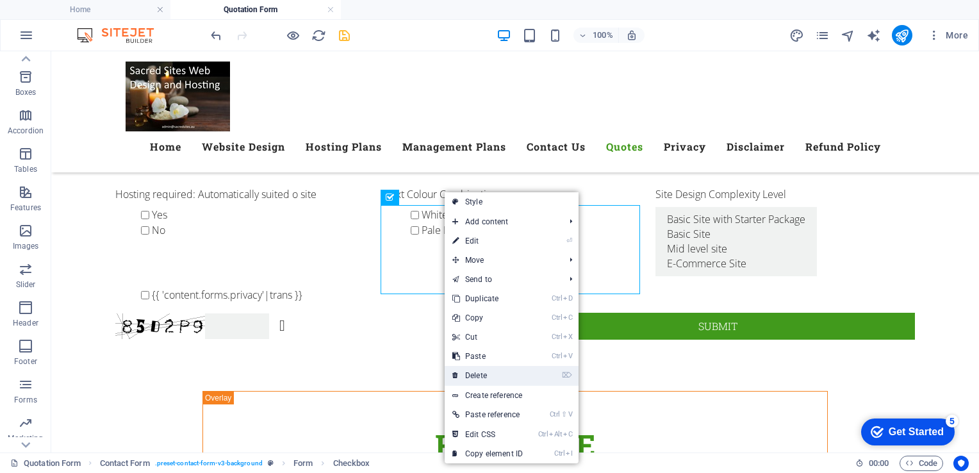
click at [481, 373] on link "⌦ Delete" at bounding box center [488, 375] width 86 height 19
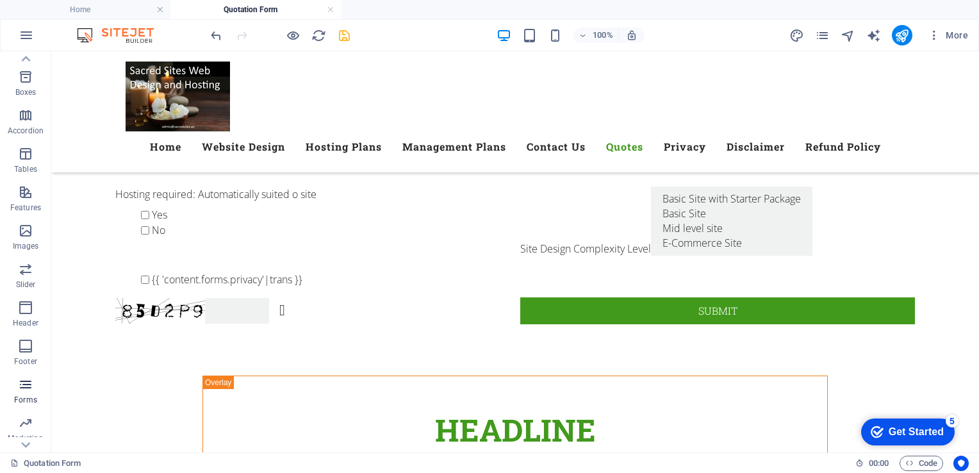
click at [26, 378] on icon "button" at bounding box center [25, 384] width 15 height 15
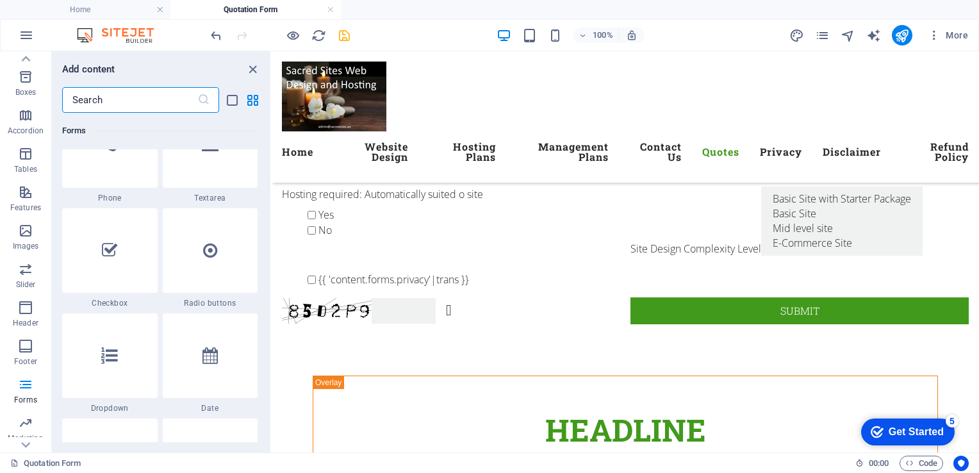
scroll to position [9927, 0]
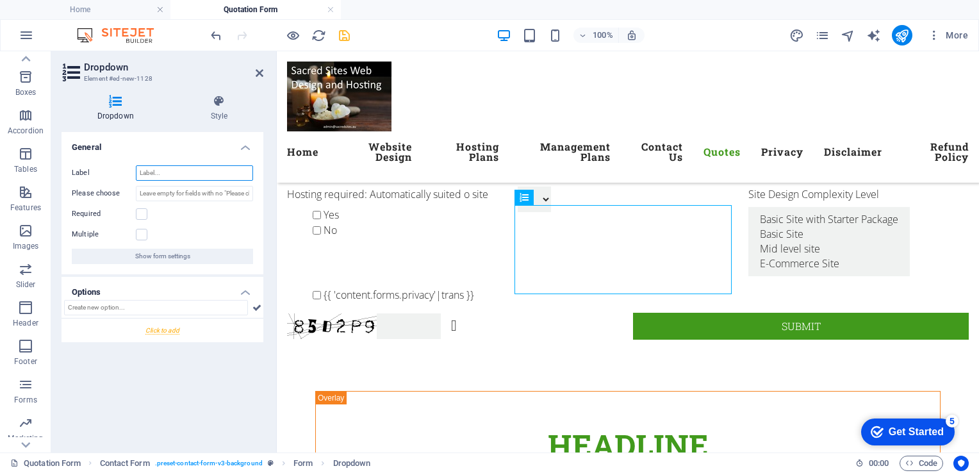
click at [172, 171] on input "Label" at bounding box center [194, 172] width 117 height 15
type input "Select Colour Themes"
click at [97, 215] on label "Required" at bounding box center [104, 213] width 64 height 15
click at [0, 0] on input "Required" at bounding box center [0, 0] width 0 height 0
click at [139, 211] on label at bounding box center [142, 214] width 12 height 12
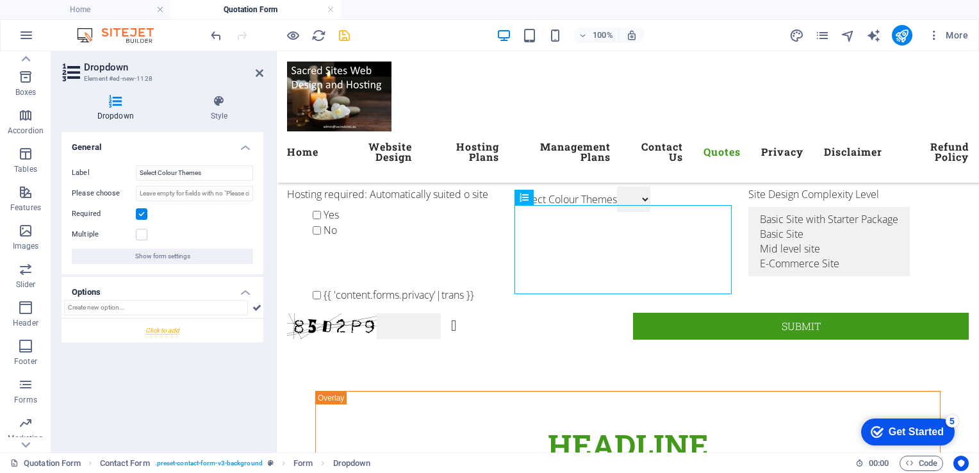
click at [0, 0] on input "Required" at bounding box center [0, 0] width 0 height 0
click at [343, 32] on icon "save" at bounding box center [344, 35] width 15 height 15
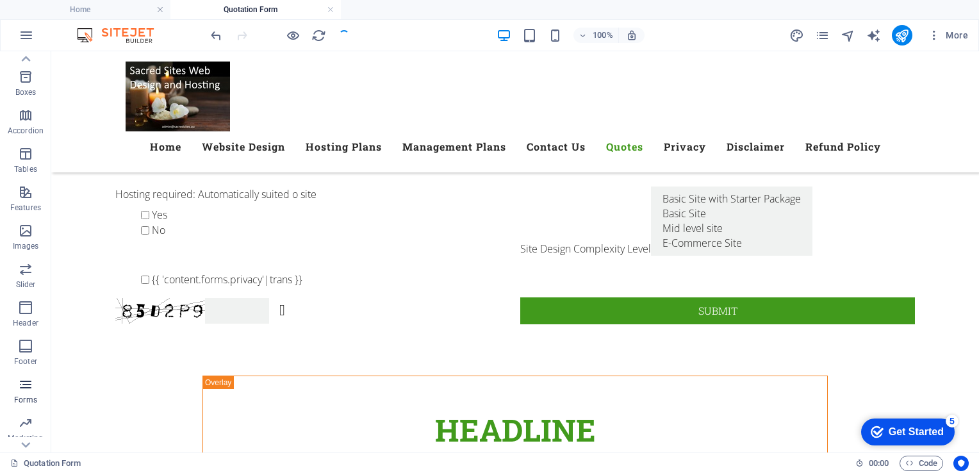
click at [20, 383] on icon "button" at bounding box center [25, 384] width 15 height 15
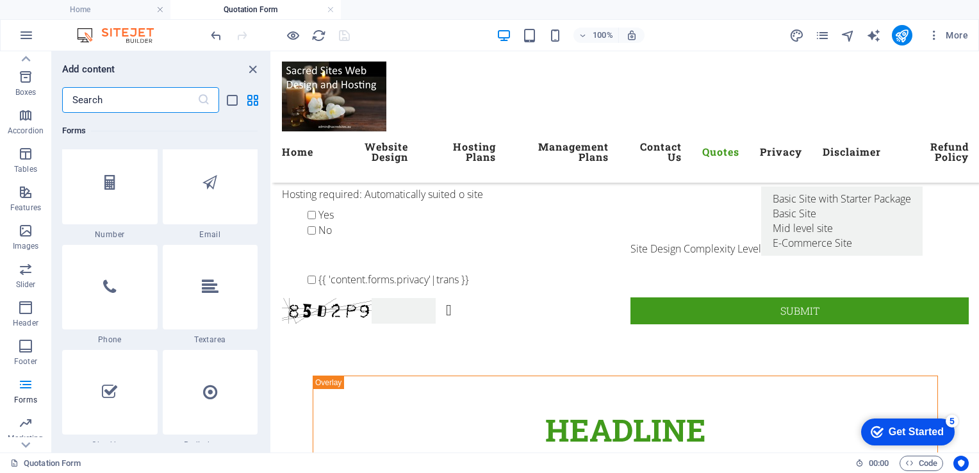
scroll to position [9786, 0]
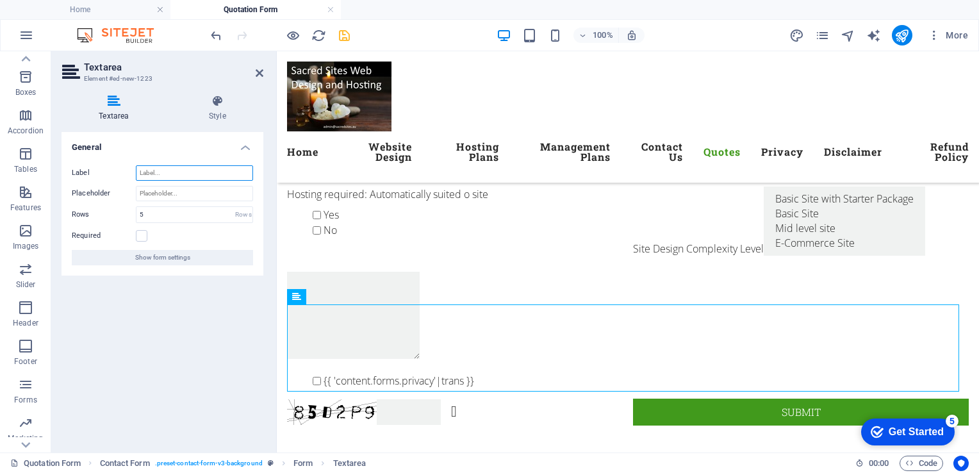
click at [160, 170] on input "Label" at bounding box center [194, 172] width 117 height 15
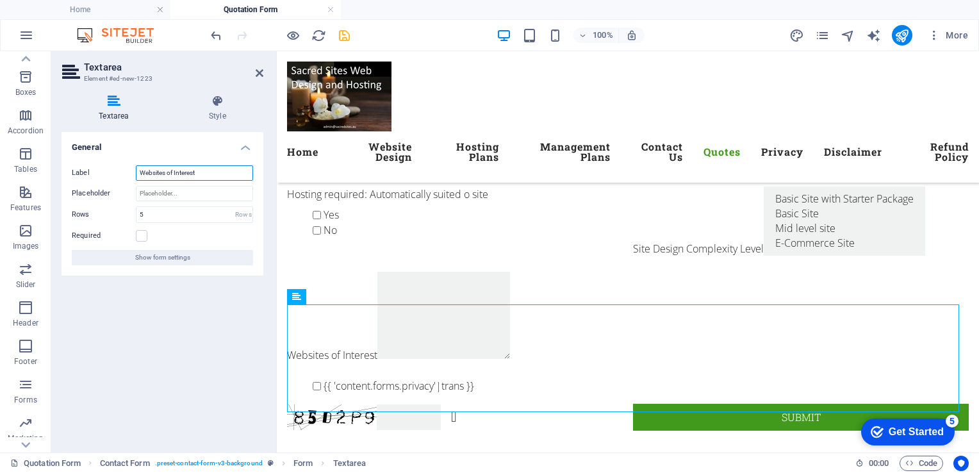
type input "Websites of Interest"
click at [152, 291] on div "General Label Websites of Interest Placeholder Rows 5 Rows Required Show form s…" at bounding box center [163, 287] width 202 height 310
click at [482, 295] on div "Business Description Purpose of site Hosting required: Automatically suited o s…" at bounding box center [628, 123] width 682 height 625
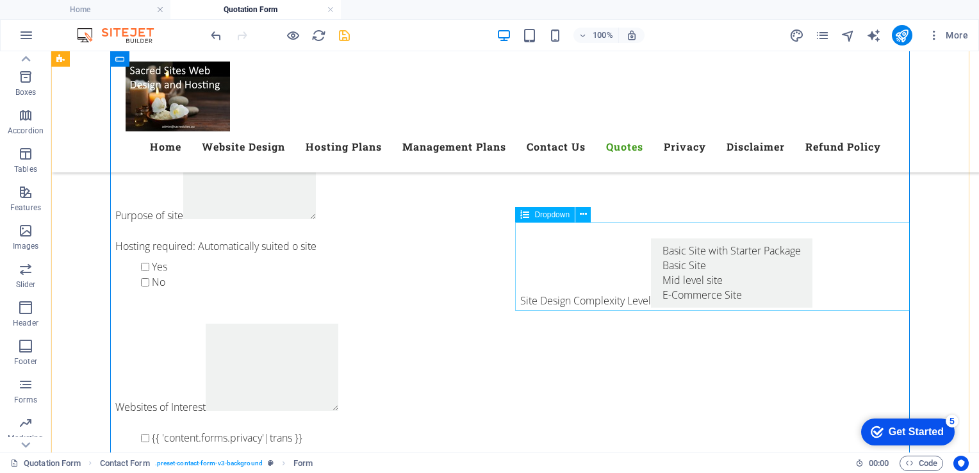
scroll to position [391, 0]
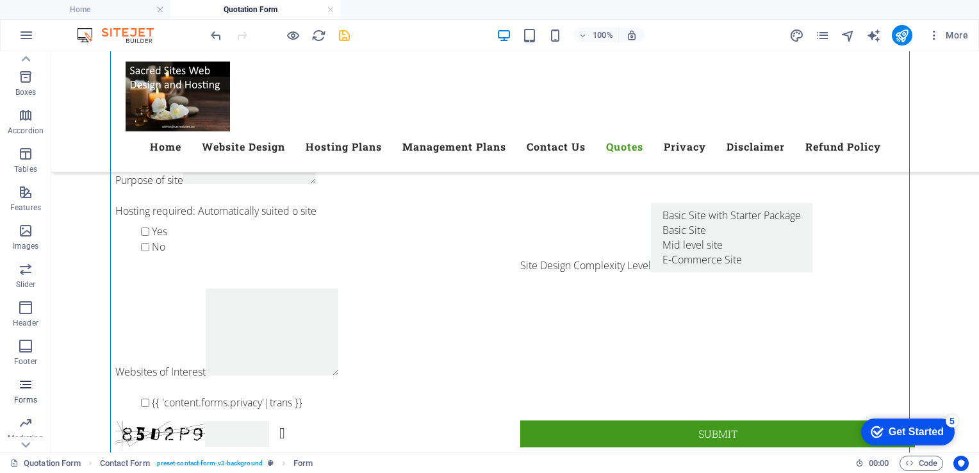
click at [21, 375] on button "Forms" at bounding box center [25, 391] width 51 height 38
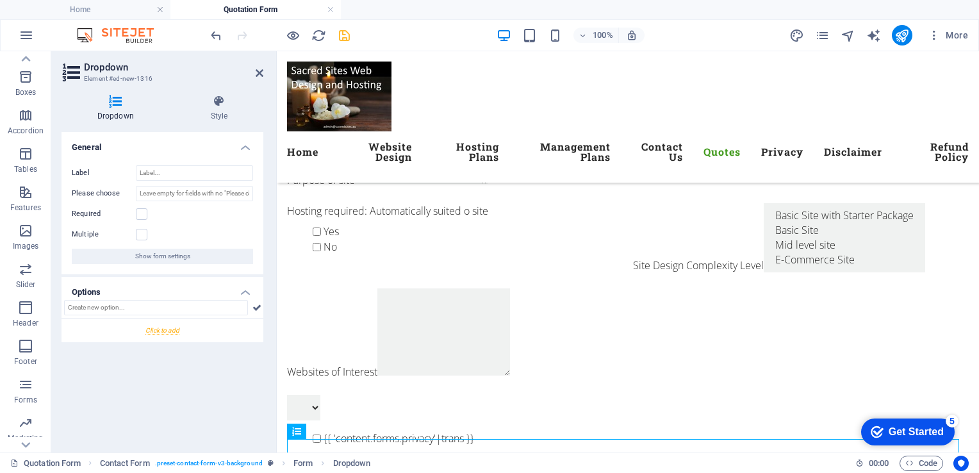
scroll to position [535, 0]
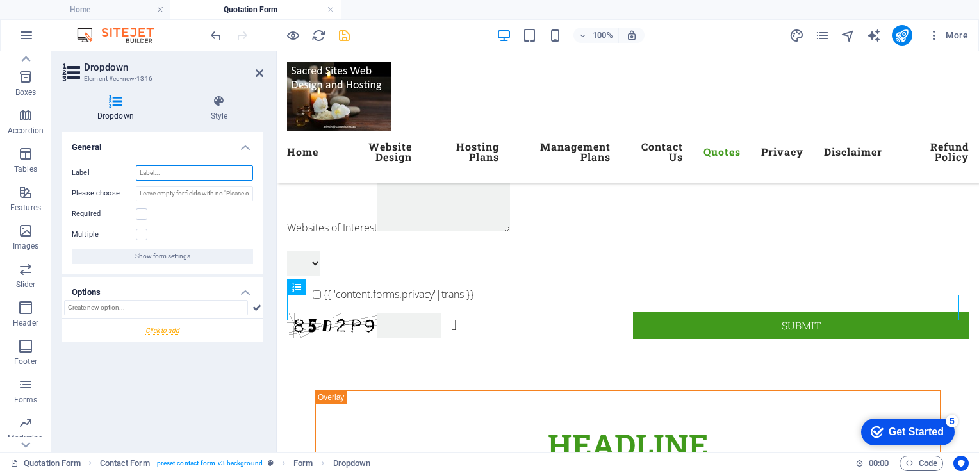
click at [167, 172] on input "Label" at bounding box center [194, 172] width 117 height 15
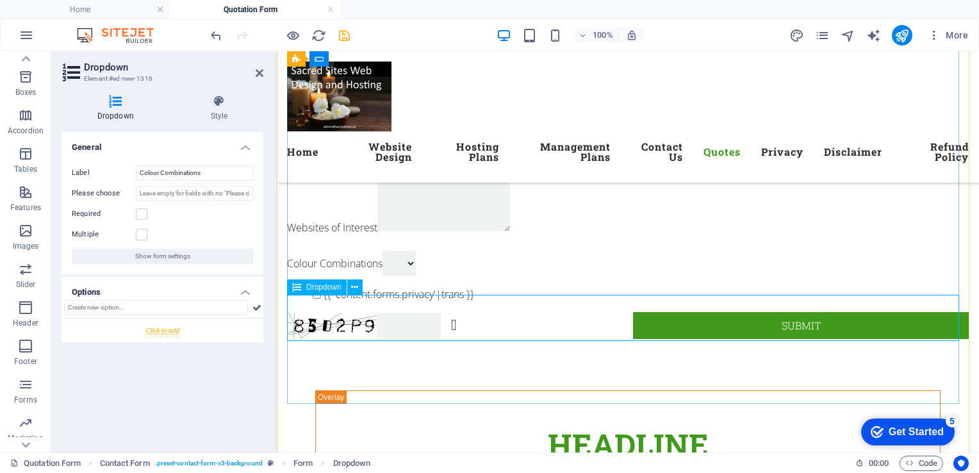
click at [325, 276] on div "Colour Combinations" at bounding box center [628, 264] width 682 height 26
click at [157, 170] on input "Colour Combinations" at bounding box center [194, 172] width 117 height 15
type input "Colour Theme Combinations"
click at [365, 276] on div "Colour Theme Combinations" at bounding box center [628, 264] width 682 height 26
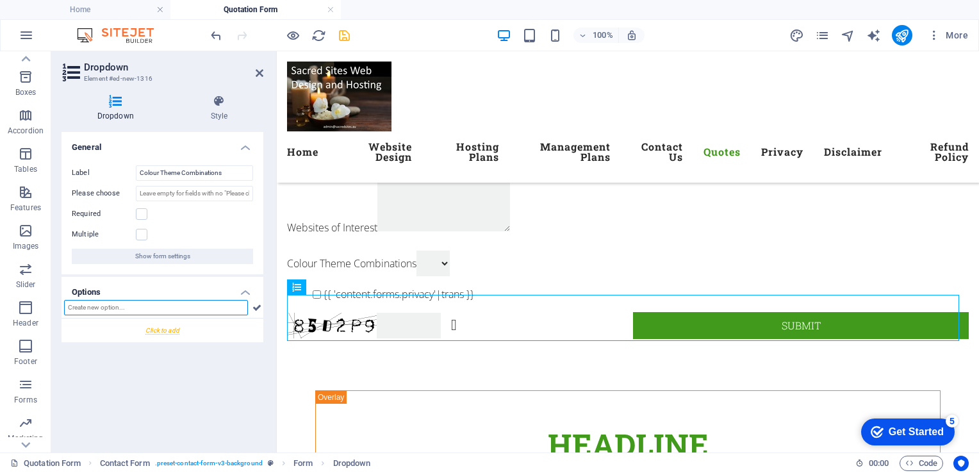
click at [117, 307] on input "text" at bounding box center [156, 307] width 184 height 15
type input "White"
click at [258, 304] on icon at bounding box center [256, 307] width 9 height 15
type input "Blue"
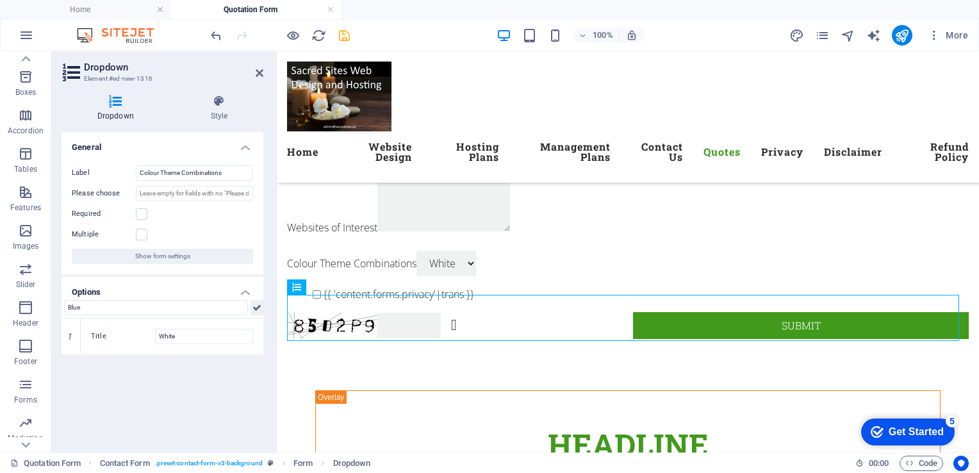
click at [259, 311] on icon at bounding box center [256, 307] width 9 height 15
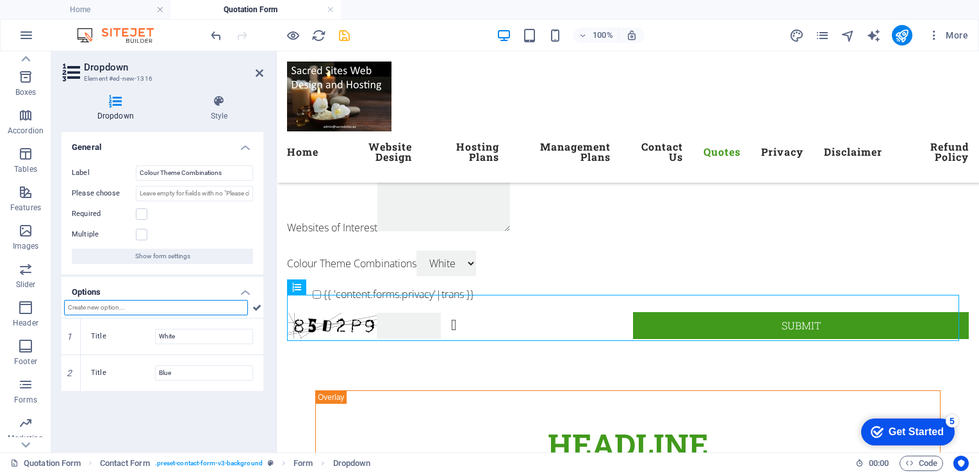
click at [140, 311] on input "text" at bounding box center [156, 307] width 184 height 15
type input "Green"
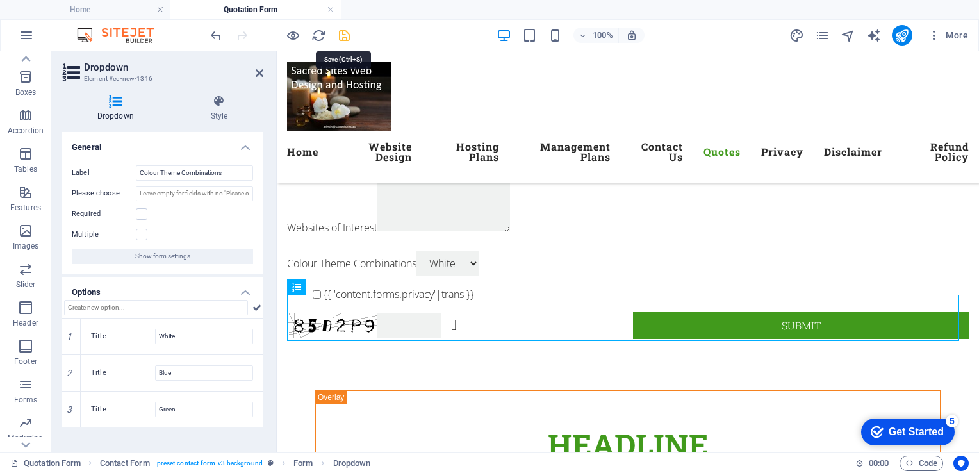
click at [343, 32] on icon "save" at bounding box center [344, 35] width 15 height 15
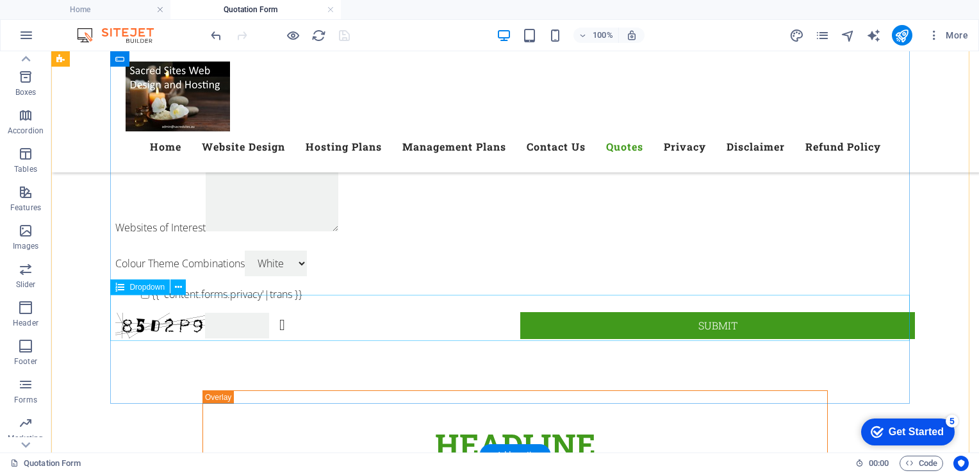
click at [905, 276] on div "Colour Theme Combinations White Blue Green" at bounding box center [515, 264] width 800 height 26
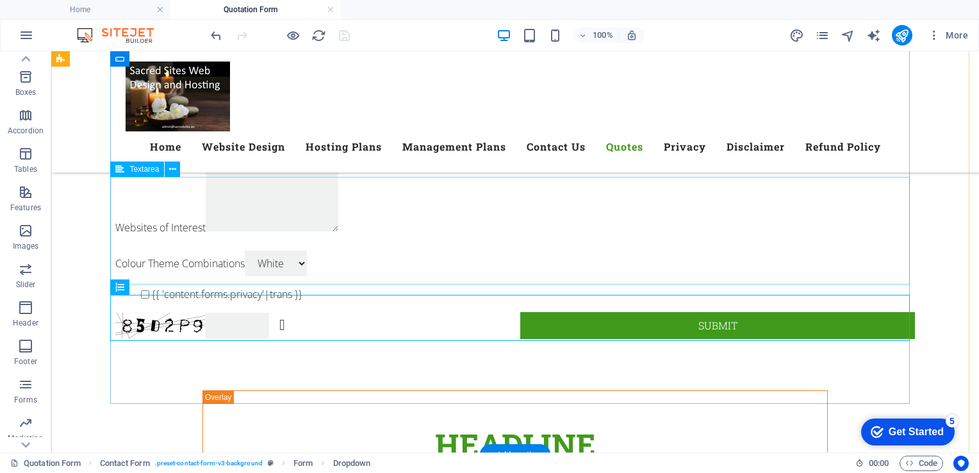
click at [841, 240] on div "Websites of Interest" at bounding box center [515, 192] width 800 height 96
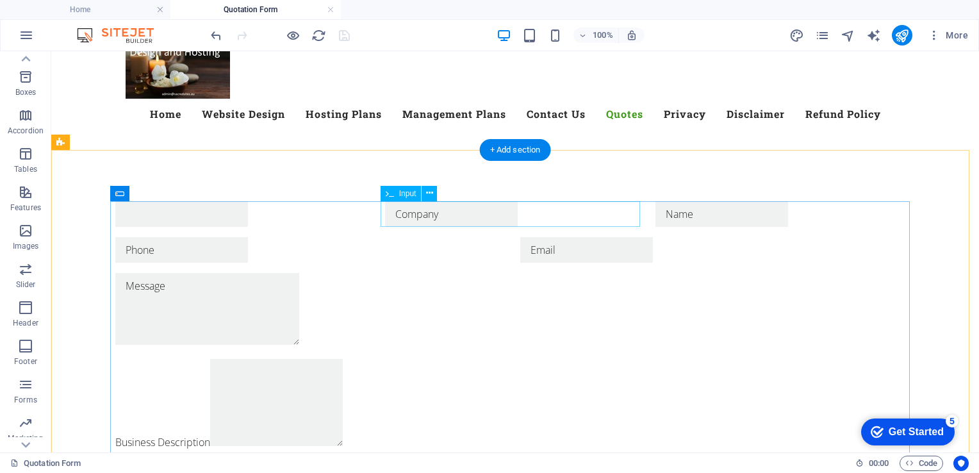
scroll to position [40, 0]
